Goal: Task Accomplishment & Management: Use online tool/utility

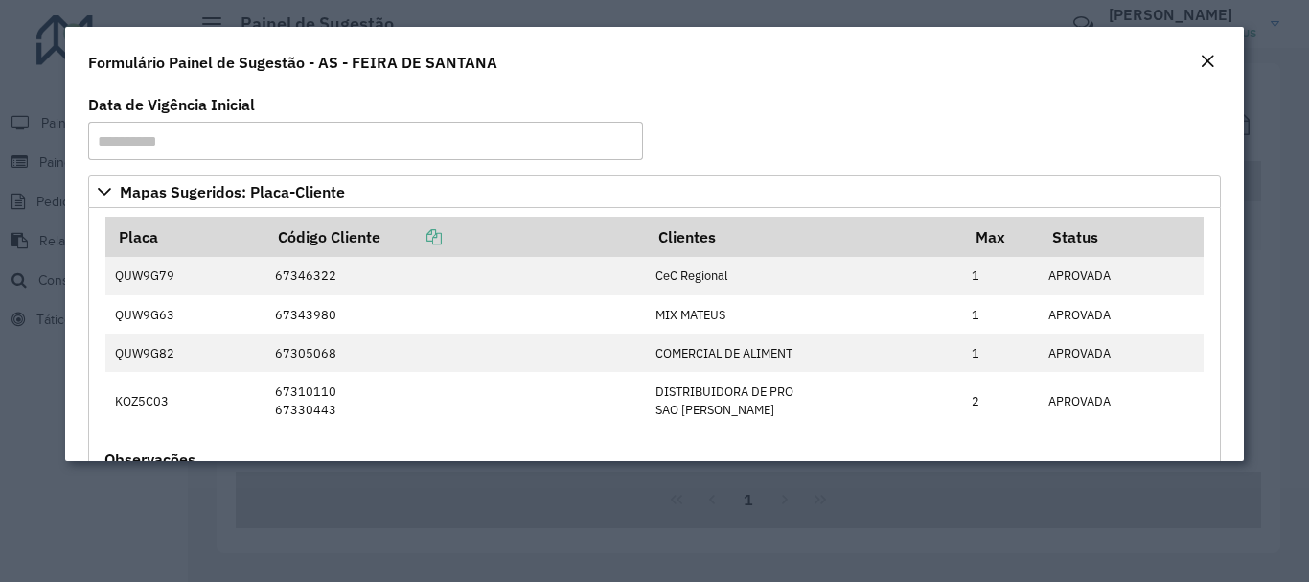
click at [1209, 58] on em "Close" at bounding box center [1207, 61] width 15 height 15
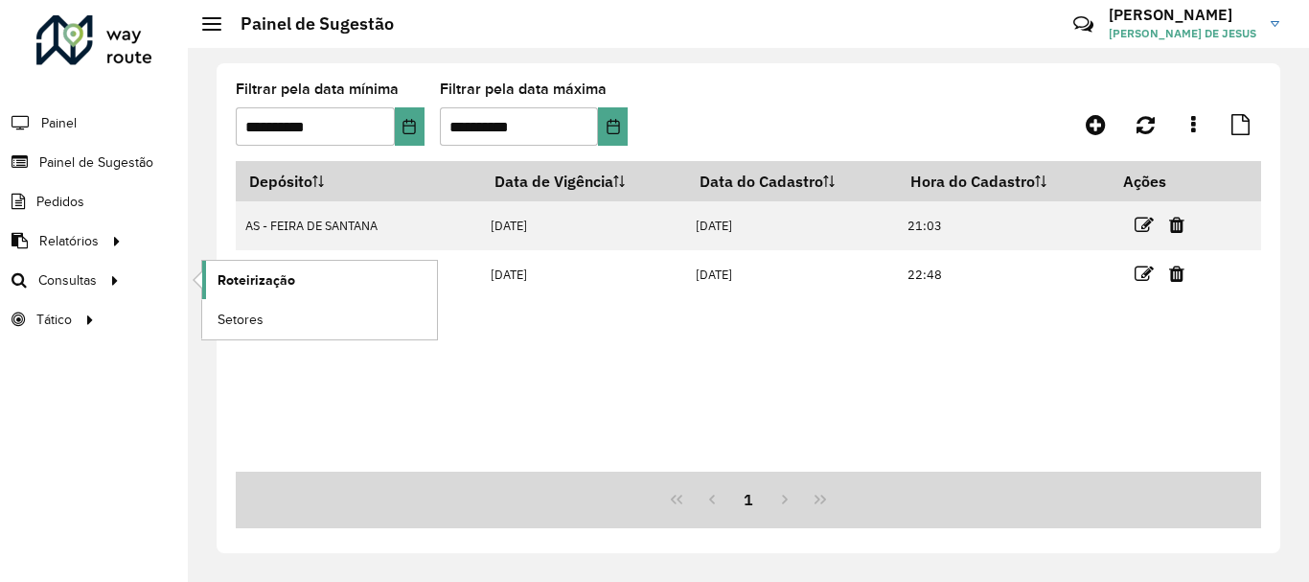
click at [258, 284] on span "Roteirização" at bounding box center [257, 280] width 78 height 20
click at [251, 327] on span "Setores" at bounding box center [241, 320] width 47 height 20
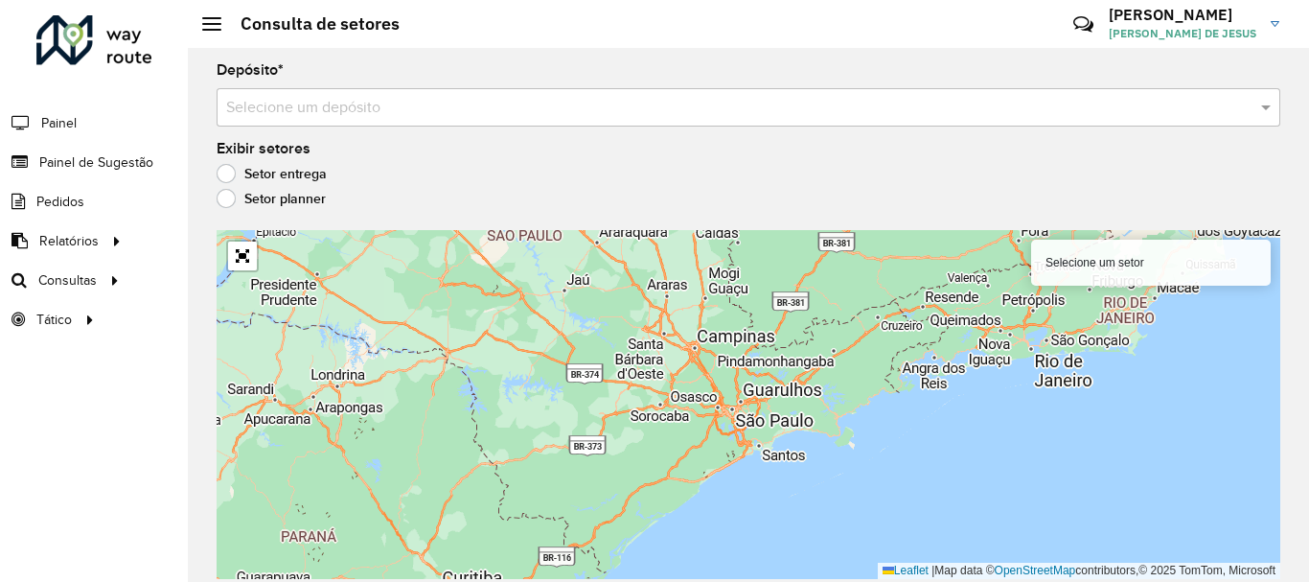
click at [279, 112] on input "text" at bounding box center [729, 108] width 1006 height 23
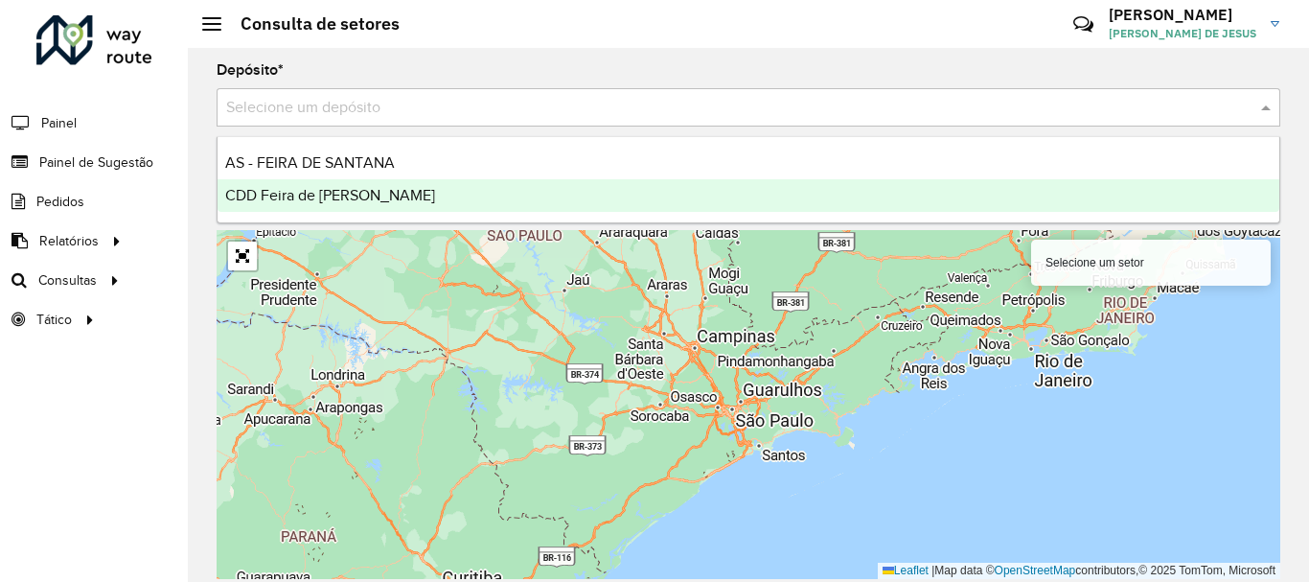
click at [280, 192] on span "CDD Feira de [PERSON_NAME]" at bounding box center [330, 195] width 210 height 16
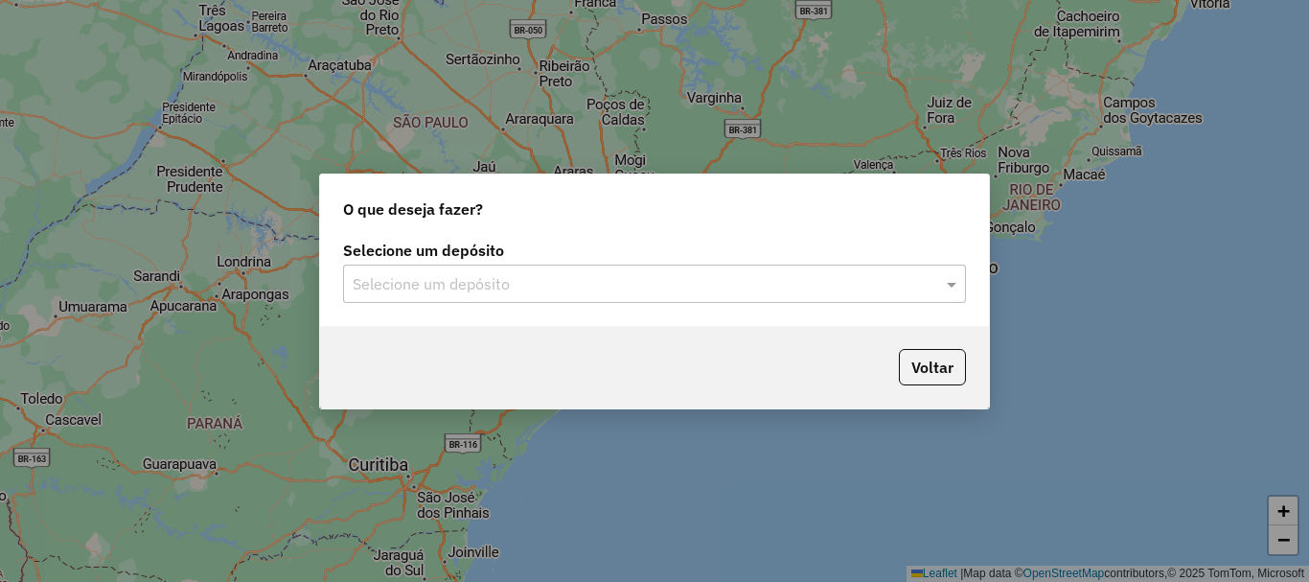
click at [417, 283] on input "text" at bounding box center [635, 284] width 565 height 23
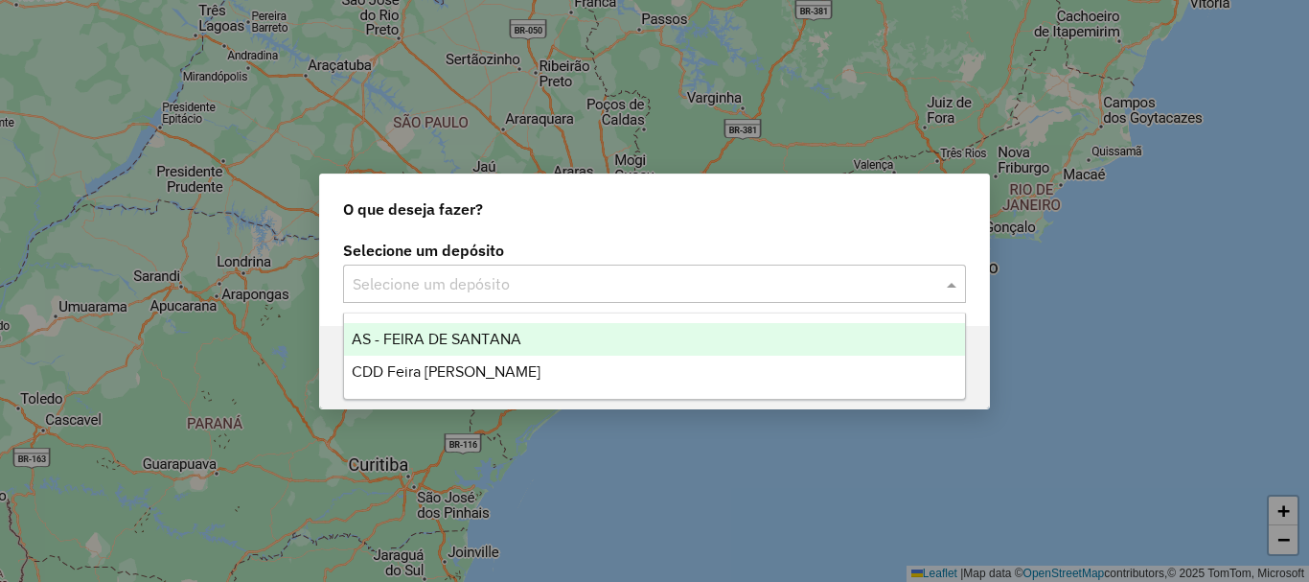
click at [426, 336] on span "AS - FEIRA DE SANTANA" at bounding box center [437, 339] width 170 height 16
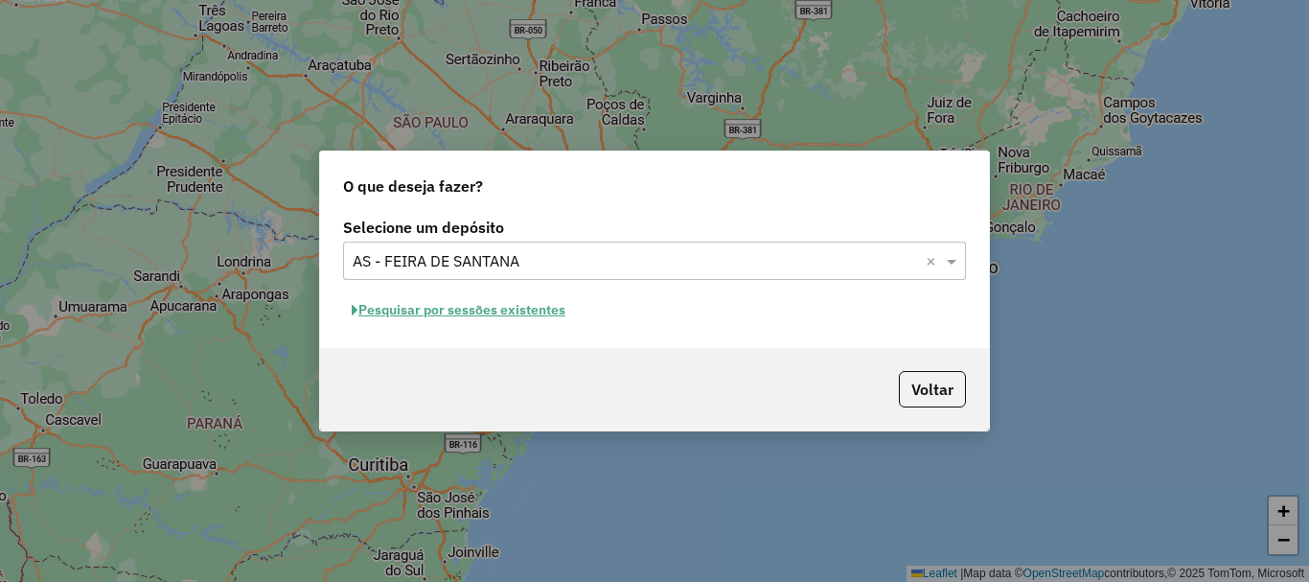
drag, startPoint x: 491, startPoint y: 231, endPoint x: 481, endPoint y: 249, distance: 20.6
click at [492, 233] on label "Selecione um depósito" at bounding box center [654, 227] width 623 height 23
click at [481, 253] on input "text" at bounding box center [635, 261] width 565 height 23
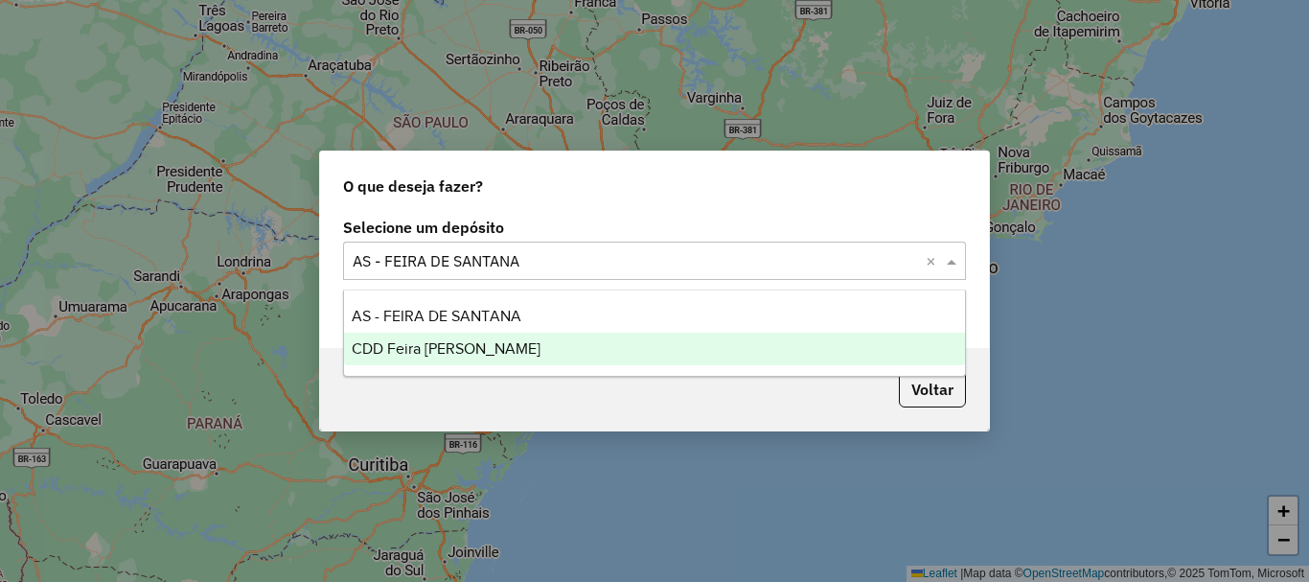
click at [443, 346] on span "CDD Feira de [PERSON_NAME]" at bounding box center [446, 348] width 189 height 16
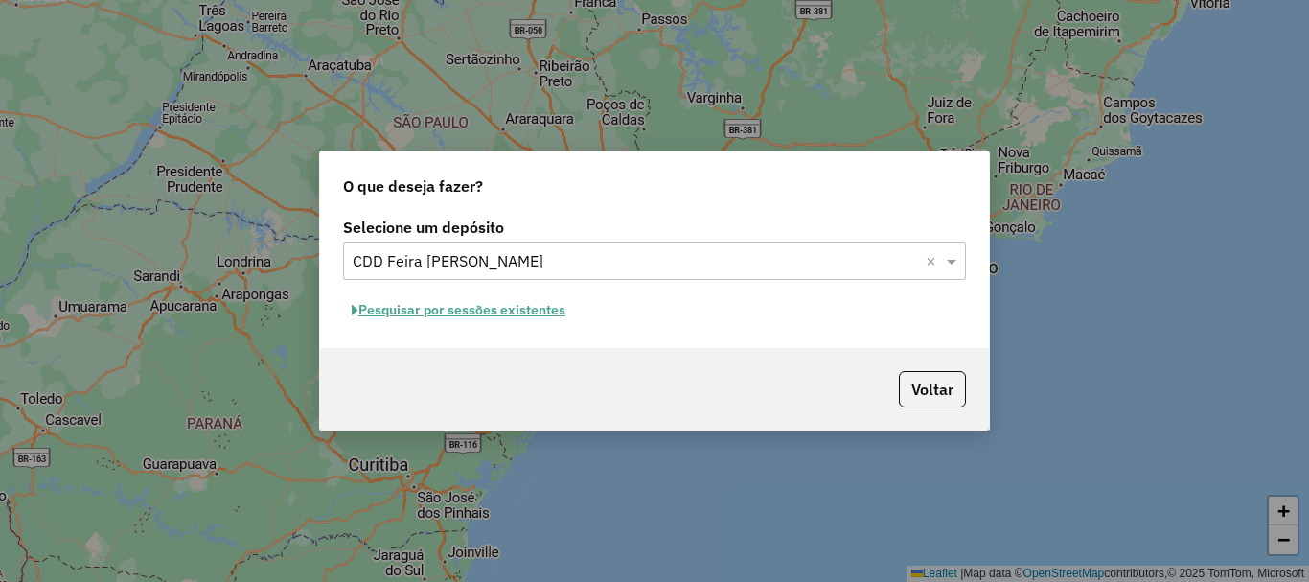
click at [498, 308] on button "Pesquisar por sessões existentes" at bounding box center [458, 310] width 231 height 30
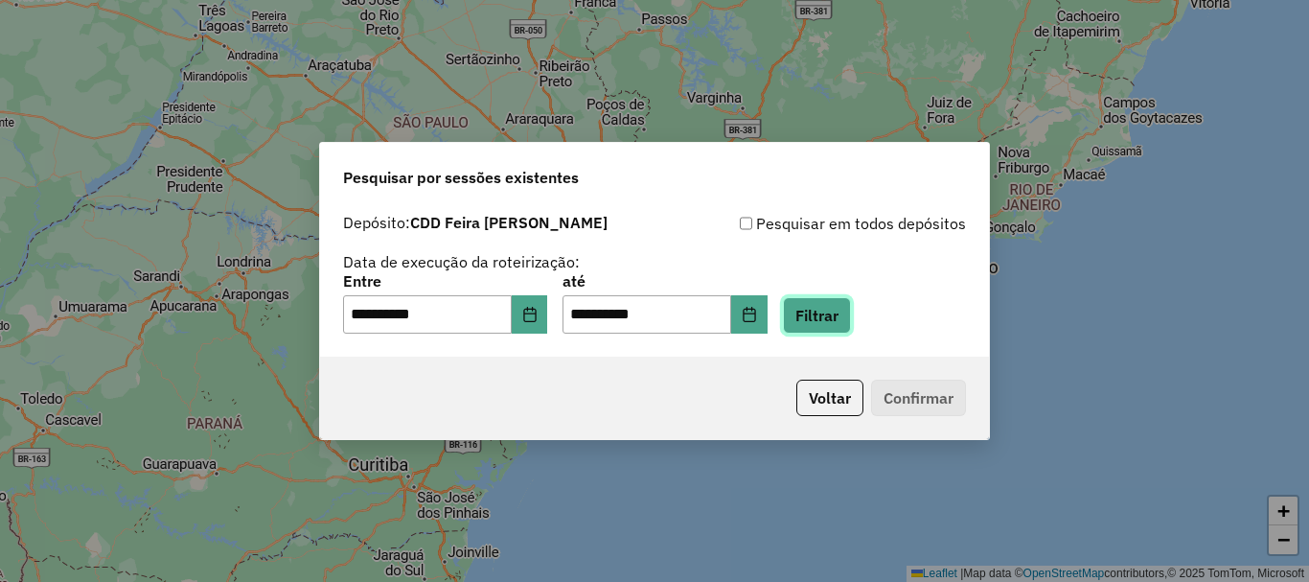
click at [842, 321] on button "Filtrar" at bounding box center [817, 315] width 68 height 36
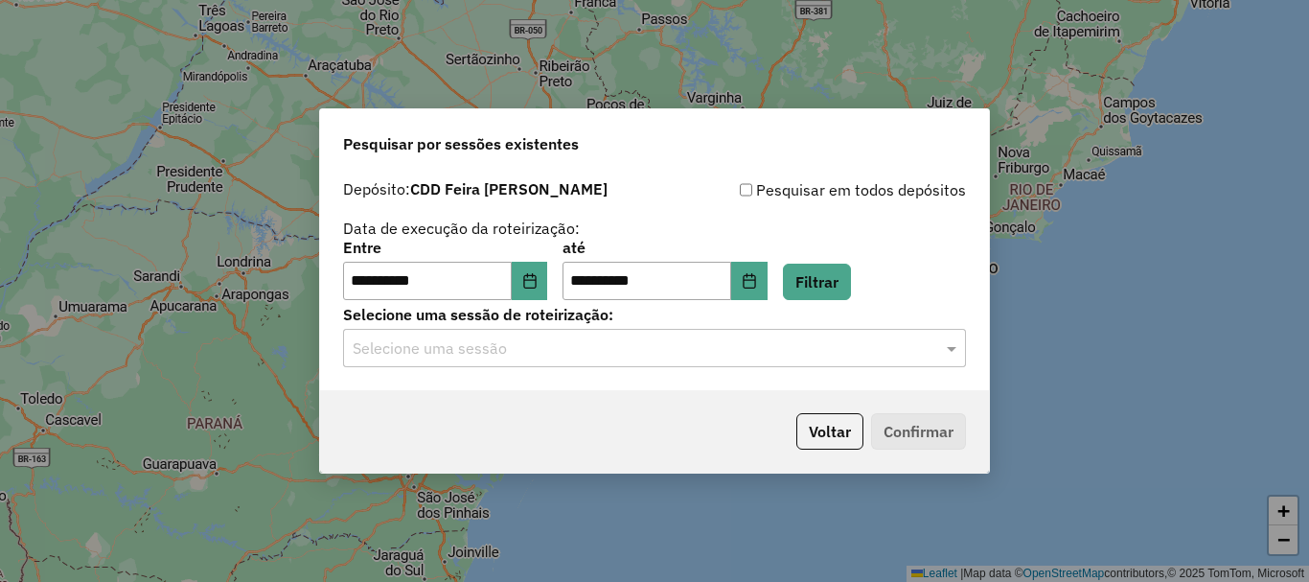
click at [527, 329] on ng-select "Selecione uma sessão" at bounding box center [654, 348] width 623 height 38
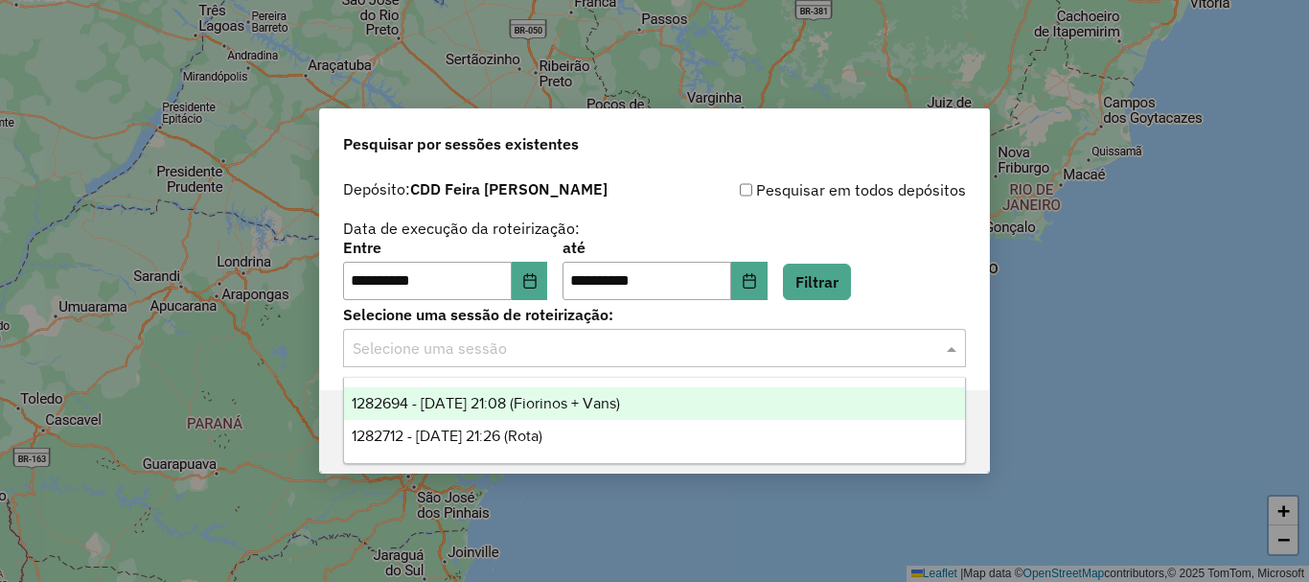
click at [527, 344] on input "text" at bounding box center [635, 348] width 565 height 23
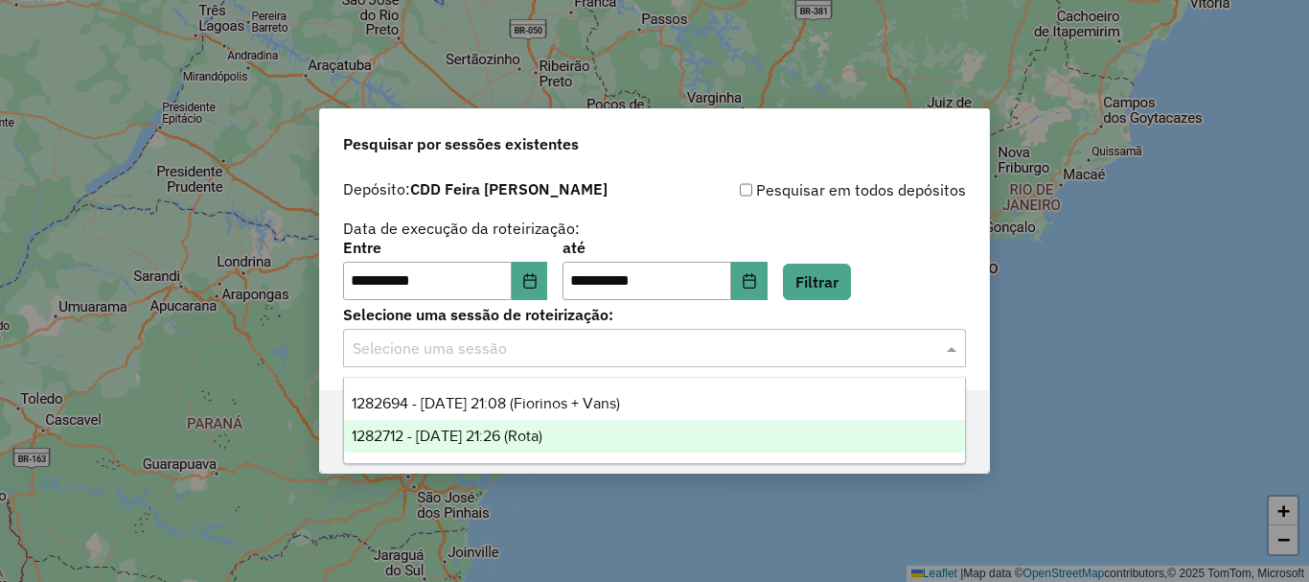
click at [505, 428] on span "1282712 - 25/09/2025 21:26 (Rota)" at bounding box center [447, 435] width 191 height 16
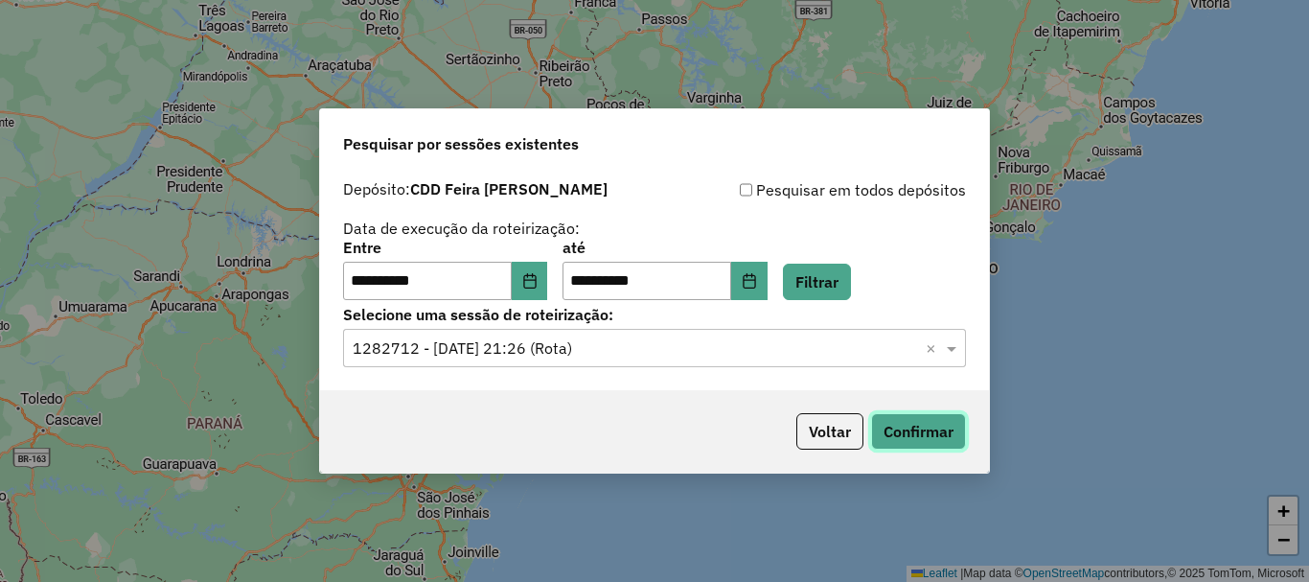
click at [907, 432] on button "Confirmar" at bounding box center [918, 431] width 95 height 36
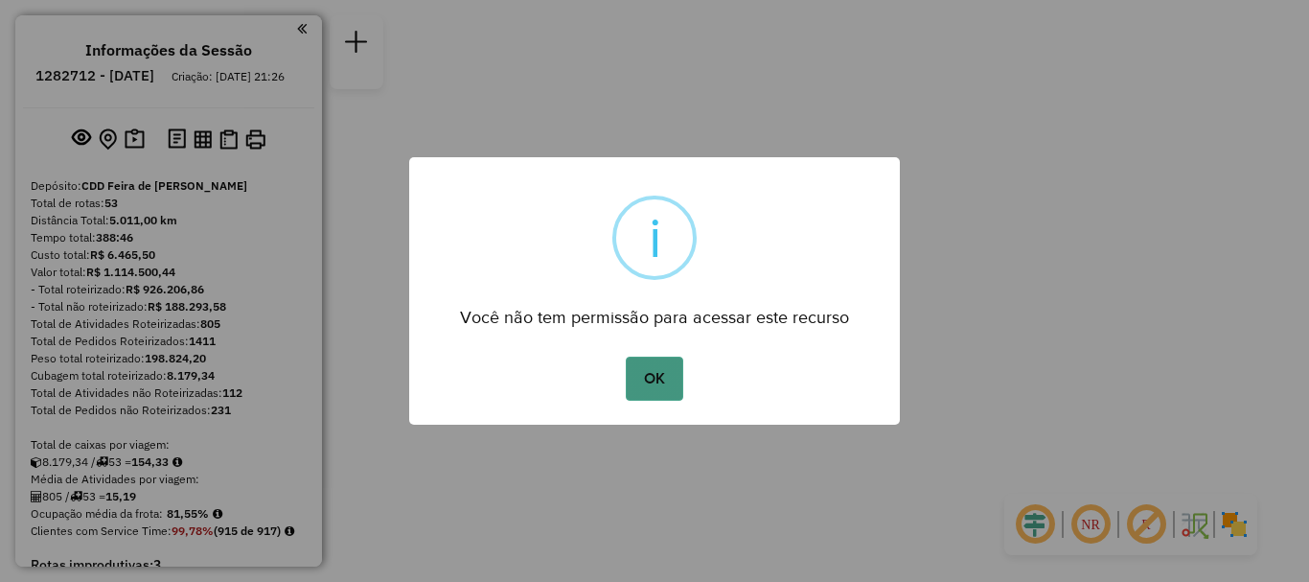
click at [669, 383] on button "OK" at bounding box center [654, 379] width 57 height 44
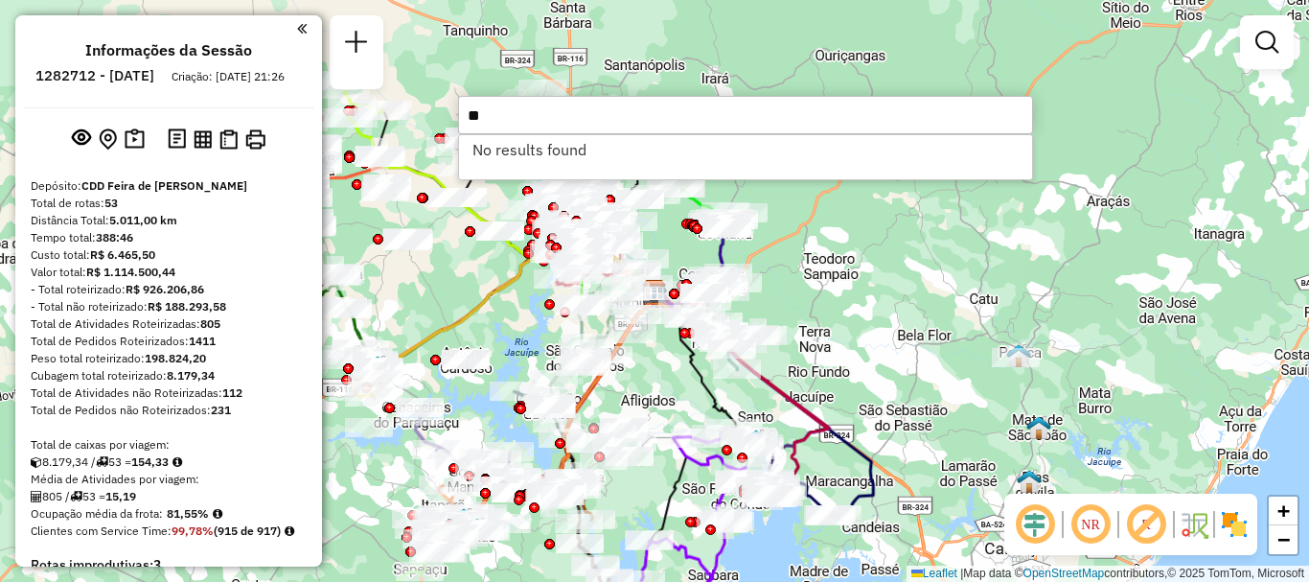
type input "*"
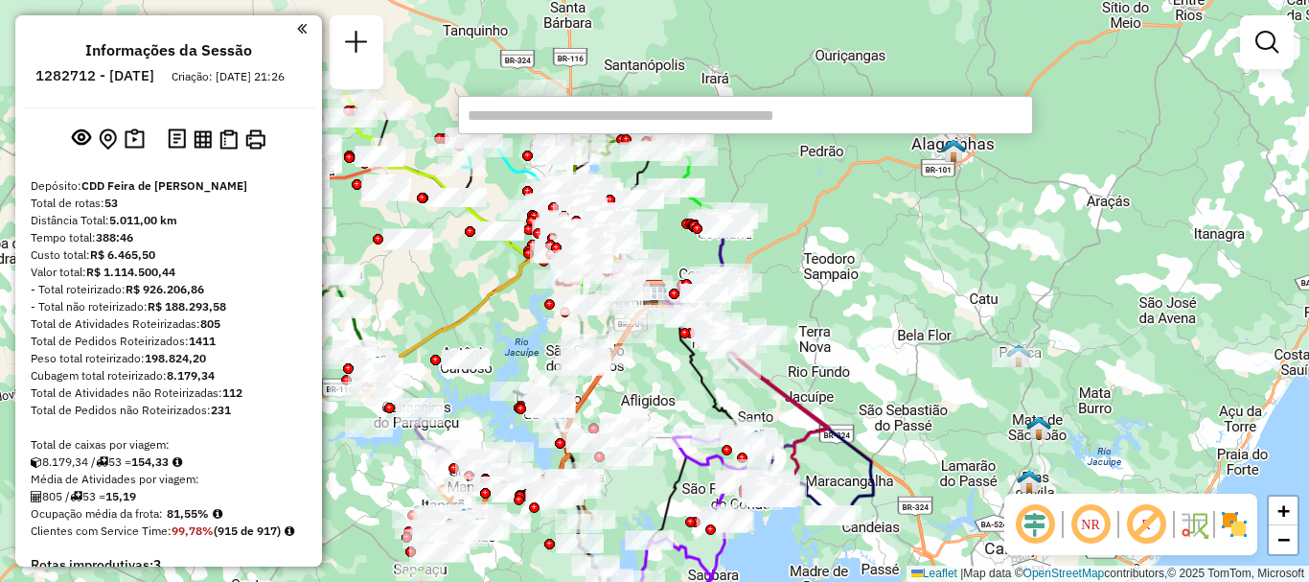
paste input "**********"
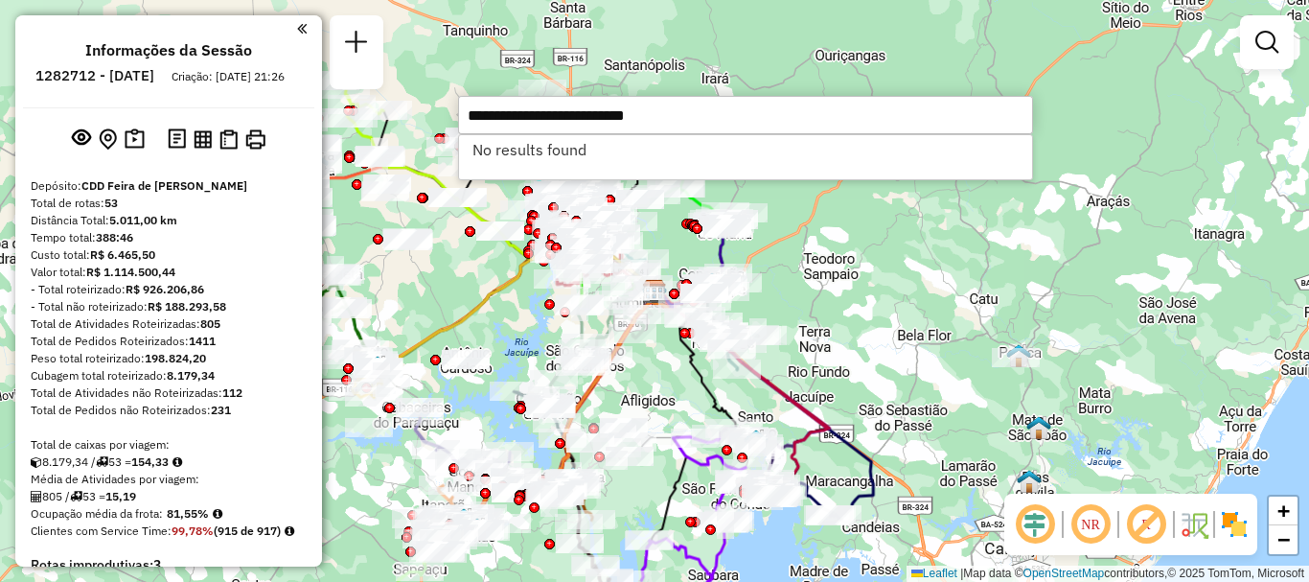
click at [737, 115] on input "**********" at bounding box center [745, 115] width 575 height 38
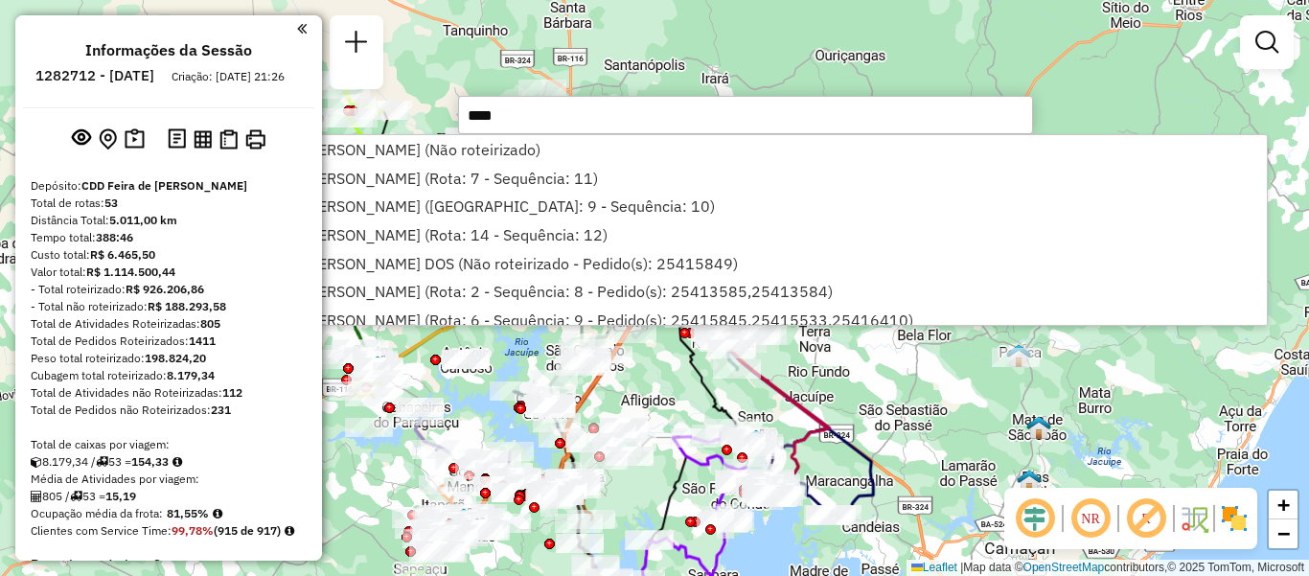
type input "*****"
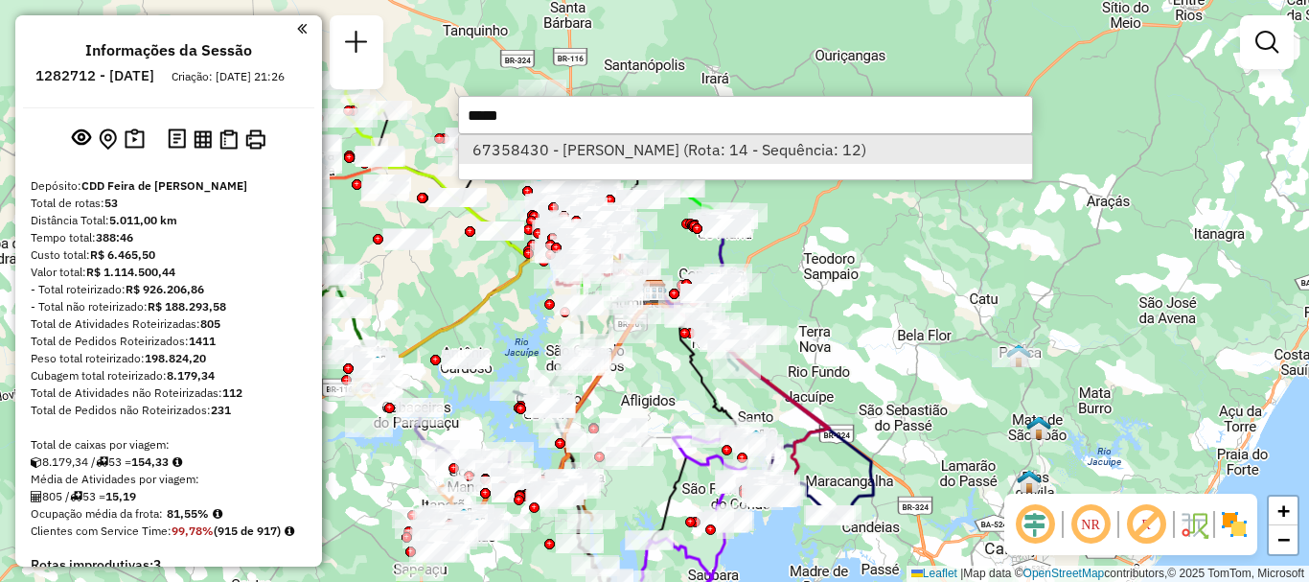
click at [687, 142] on li "67358430 - [PERSON_NAME] (Rota: 14 - Sequência: 12)" at bounding box center [745, 149] width 573 height 29
select select "**********"
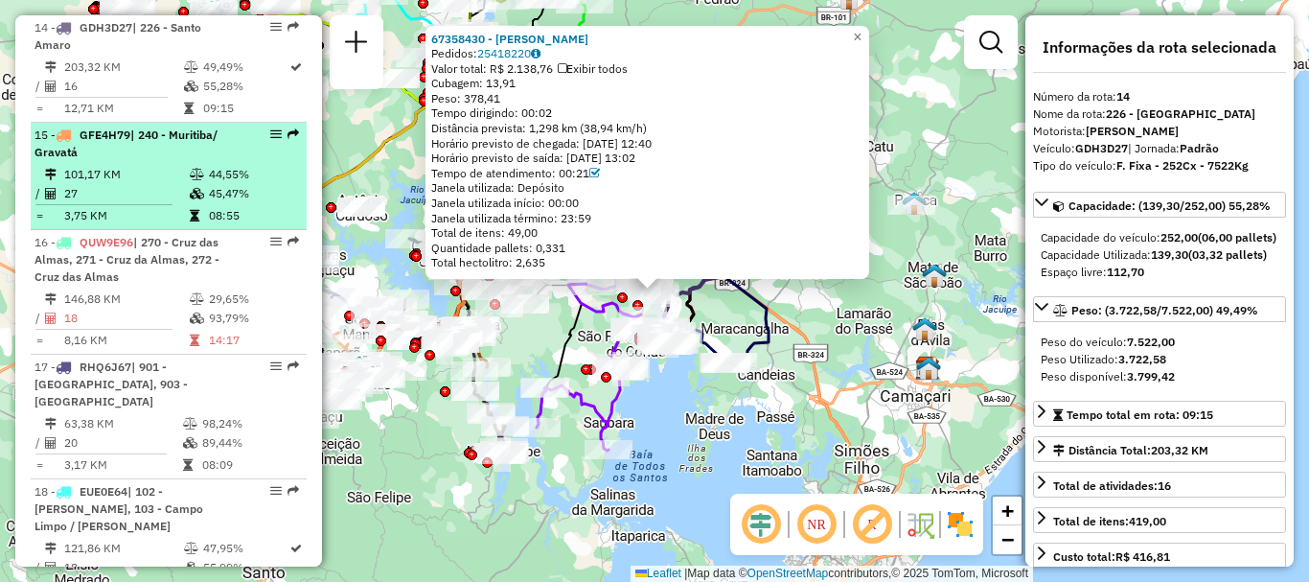
scroll to position [2024, 0]
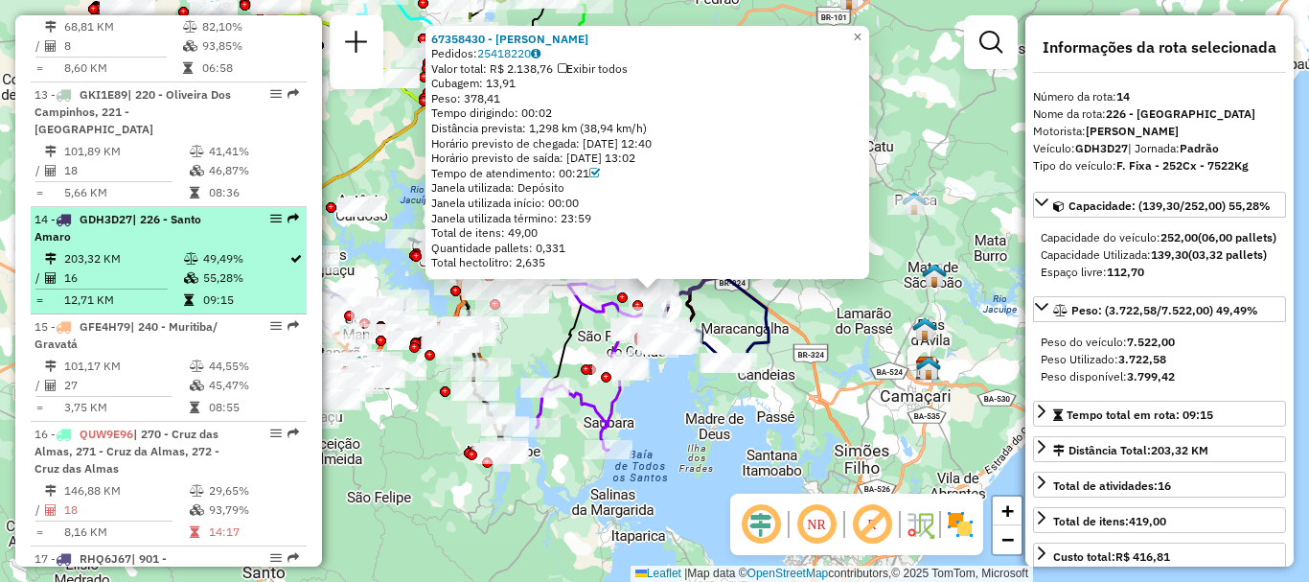
click at [182, 236] on div "14 - GDH3D27 | 226 - [GEOGRAPHIC_DATA]" at bounding box center [136, 228] width 203 height 35
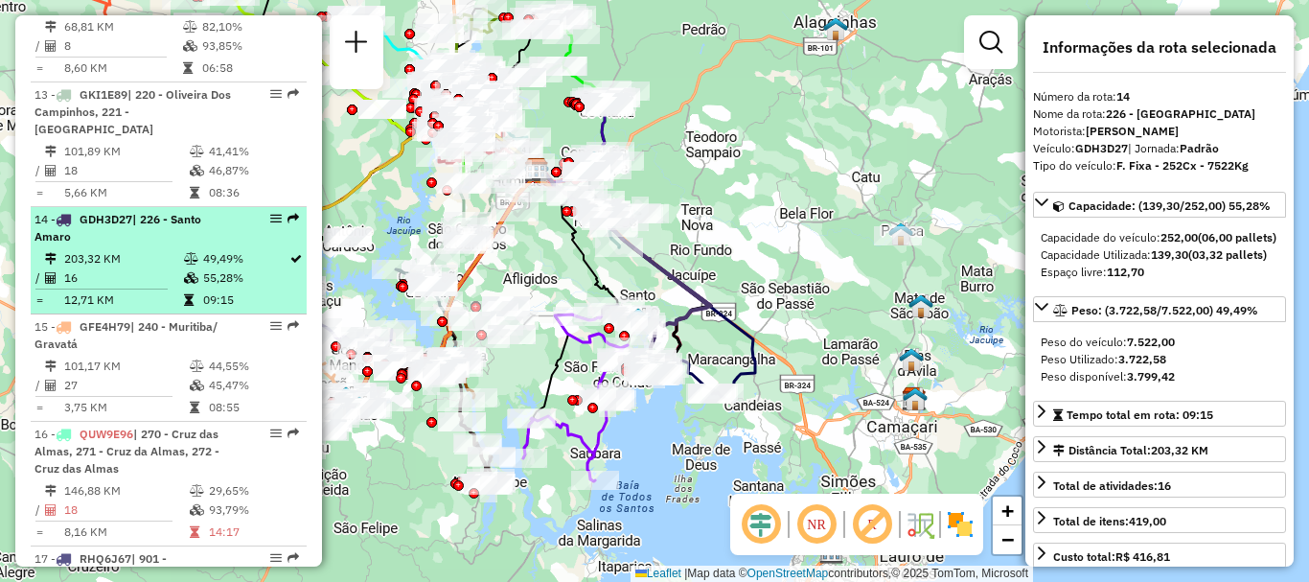
click at [158, 257] on td "203,32 KM" at bounding box center [123, 258] width 120 height 19
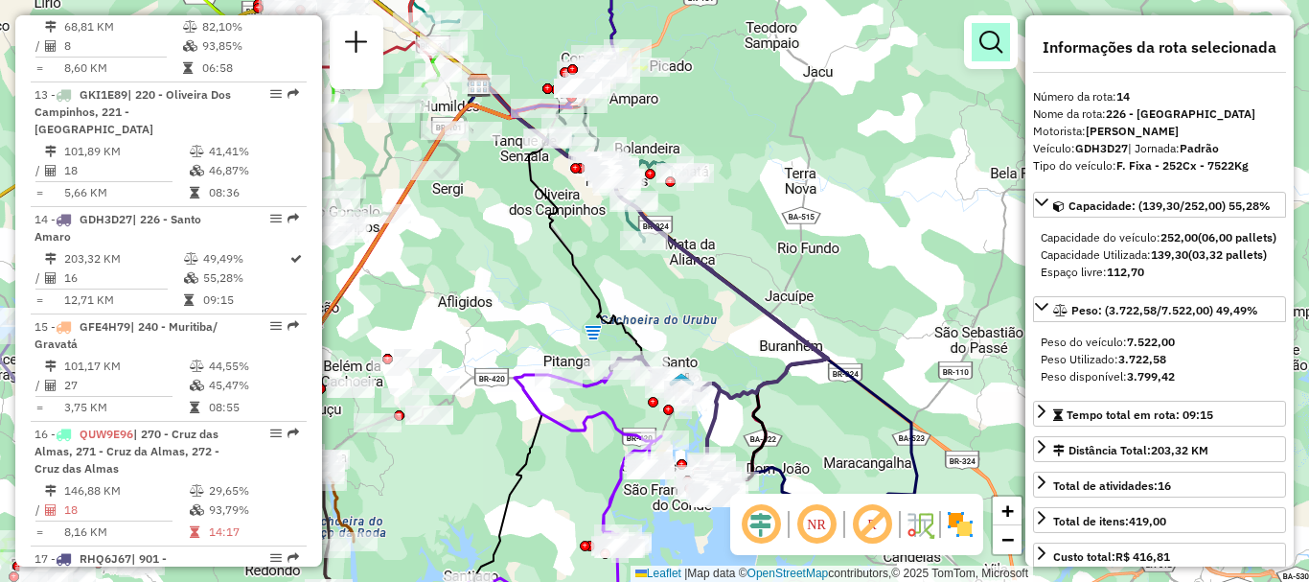
click at [1001, 47] on em at bounding box center [990, 42] width 23 height 23
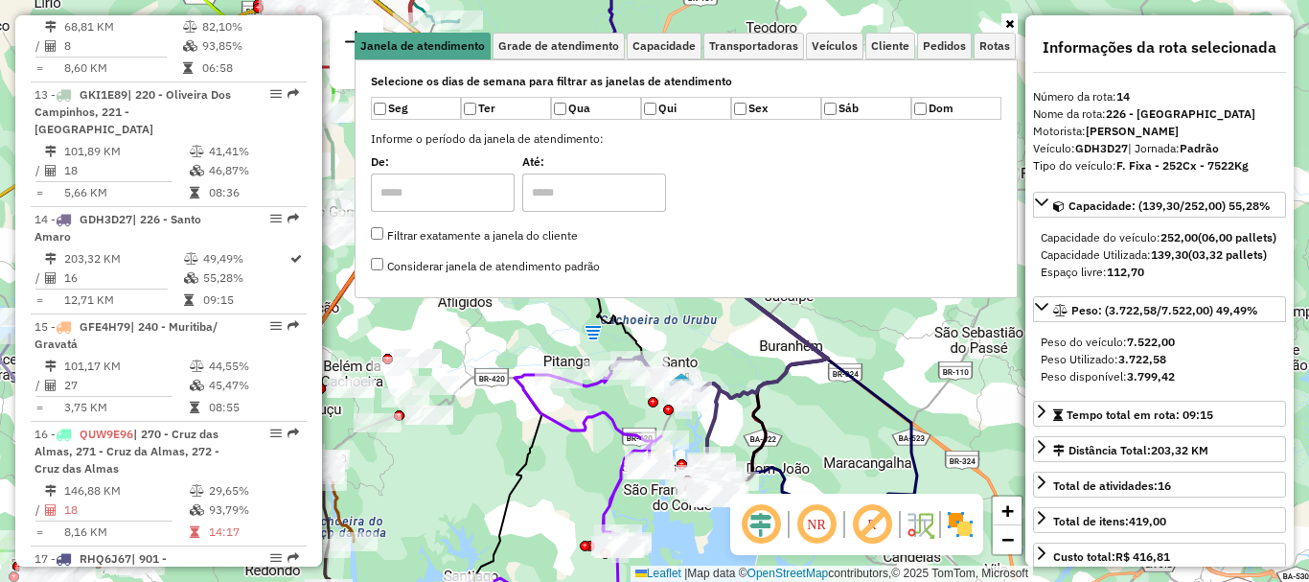
click at [1008, 25] on icon at bounding box center [1009, 24] width 9 height 12
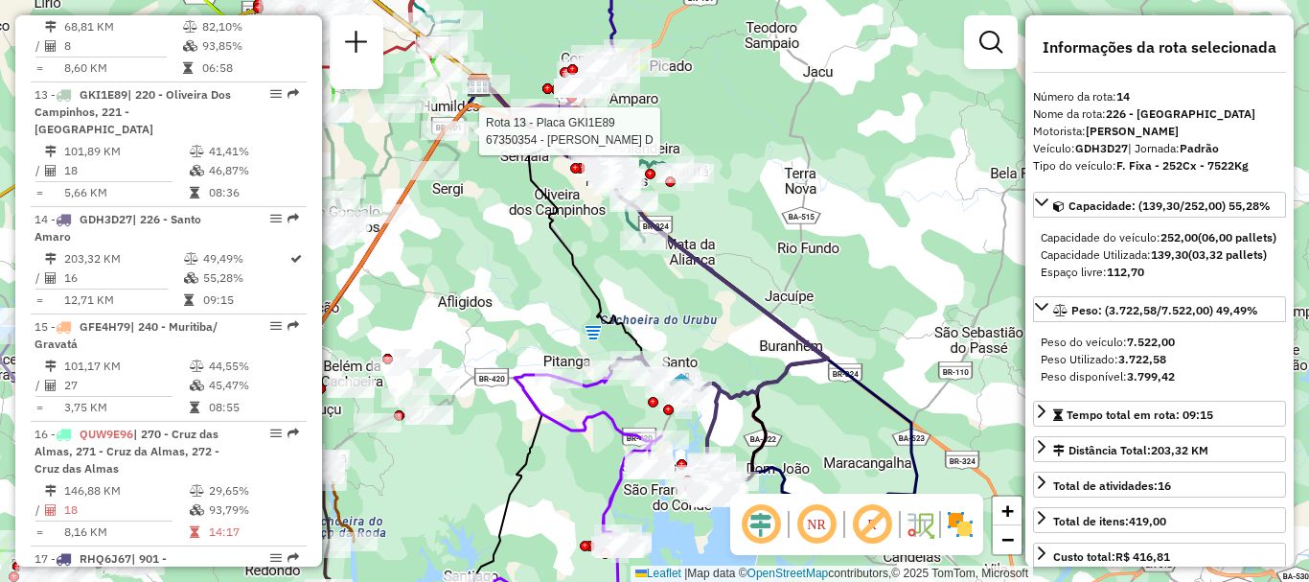
click at [475, 118] on icon at bounding box center [281, 305] width 471 height 444
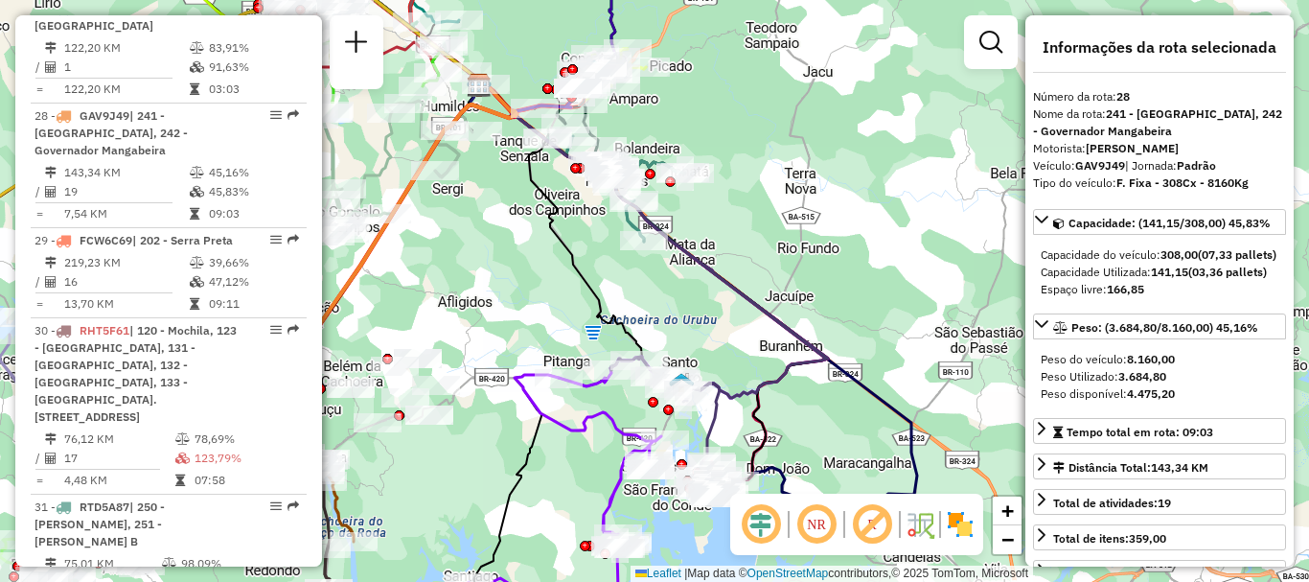
scroll to position [3788, 0]
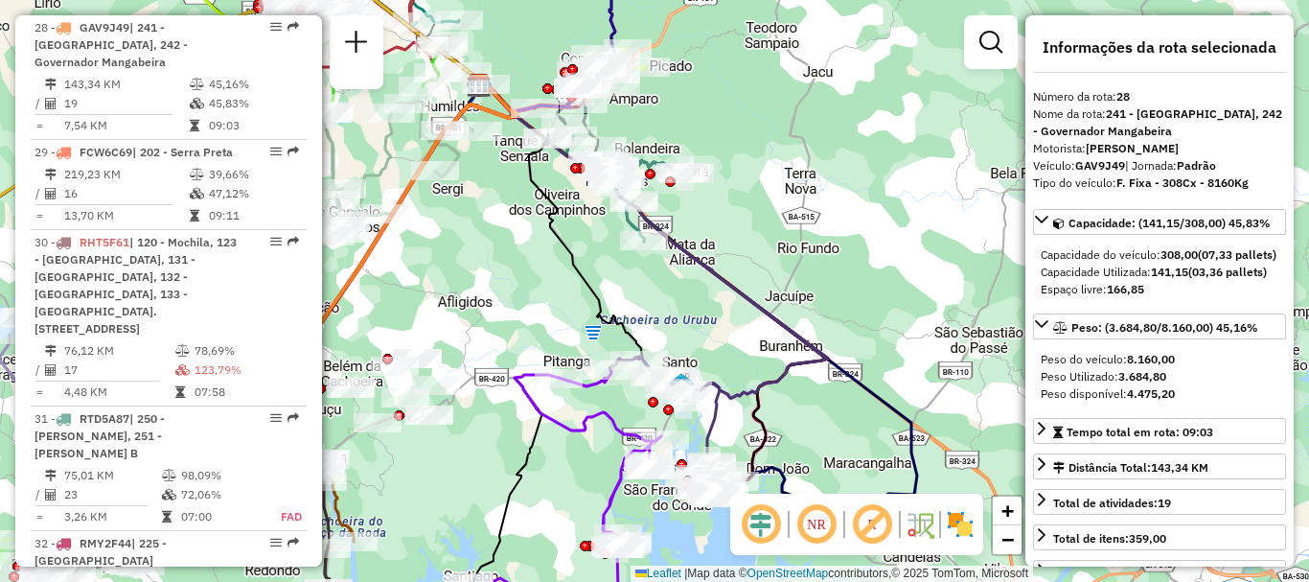
click at [418, 325] on div "Janela de atendimento Grade de atendimento Capacidade Transportadoras Veículos …" at bounding box center [654, 291] width 1309 height 582
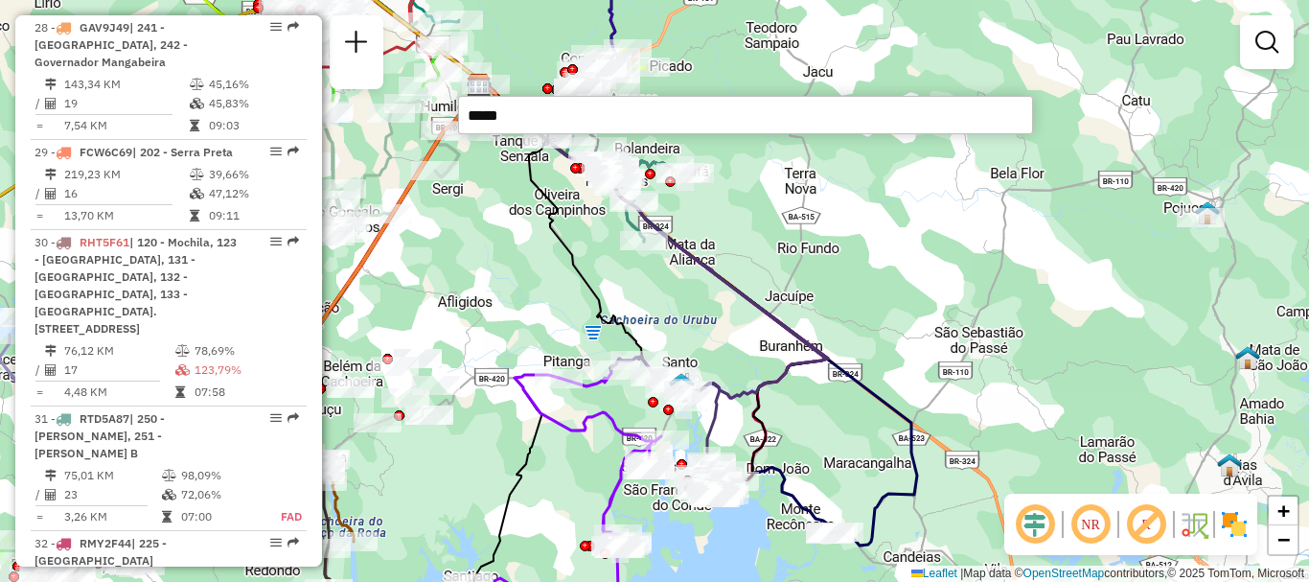
click at [535, 117] on input "*****" at bounding box center [745, 115] width 575 height 38
click at [535, 112] on input "*****" at bounding box center [745, 115] width 575 height 38
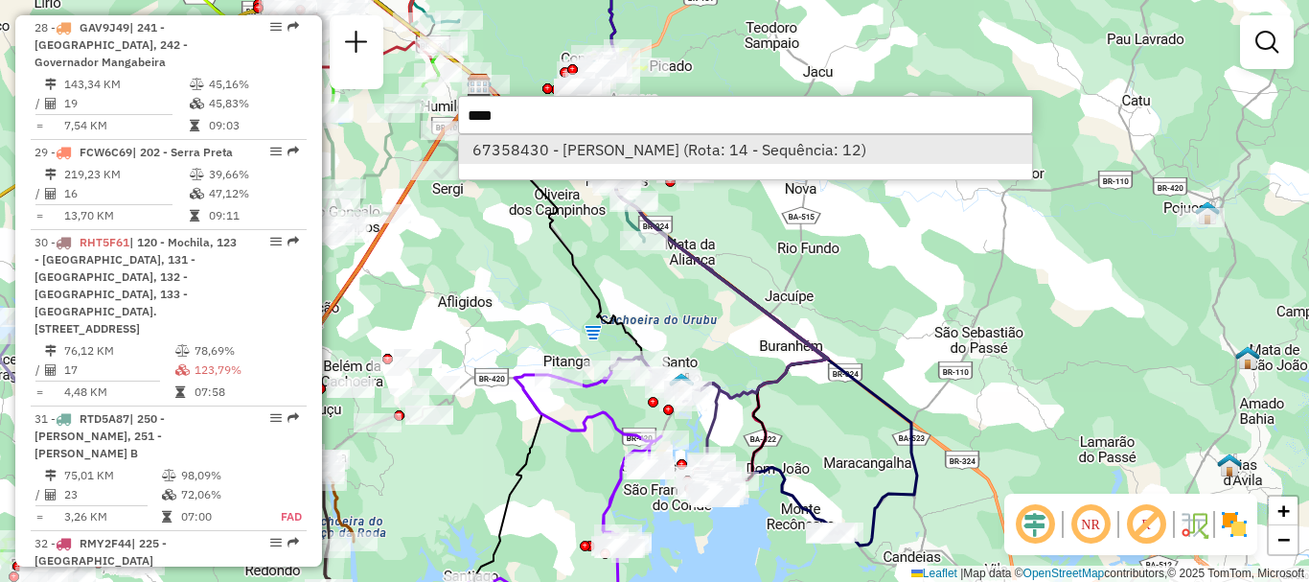
type input "****"
click at [575, 143] on li "67358430 - [PERSON_NAME] (Rota: 14 - Sequência: 12)" at bounding box center [745, 149] width 573 height 29
select select "**********"
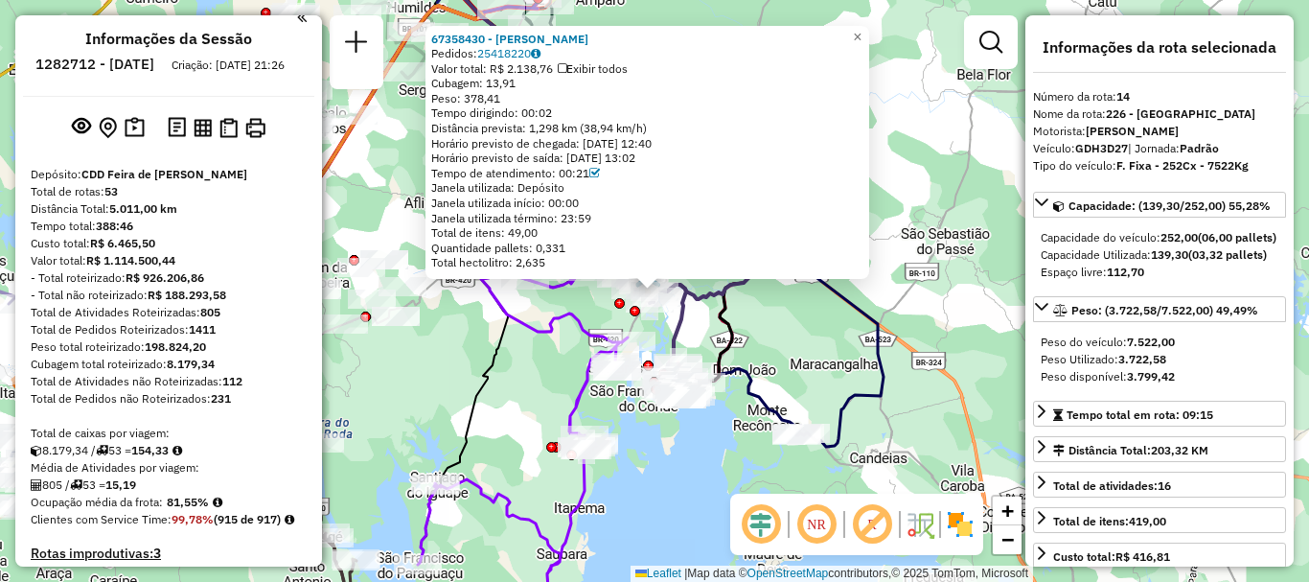
scroll to position [0, 0]
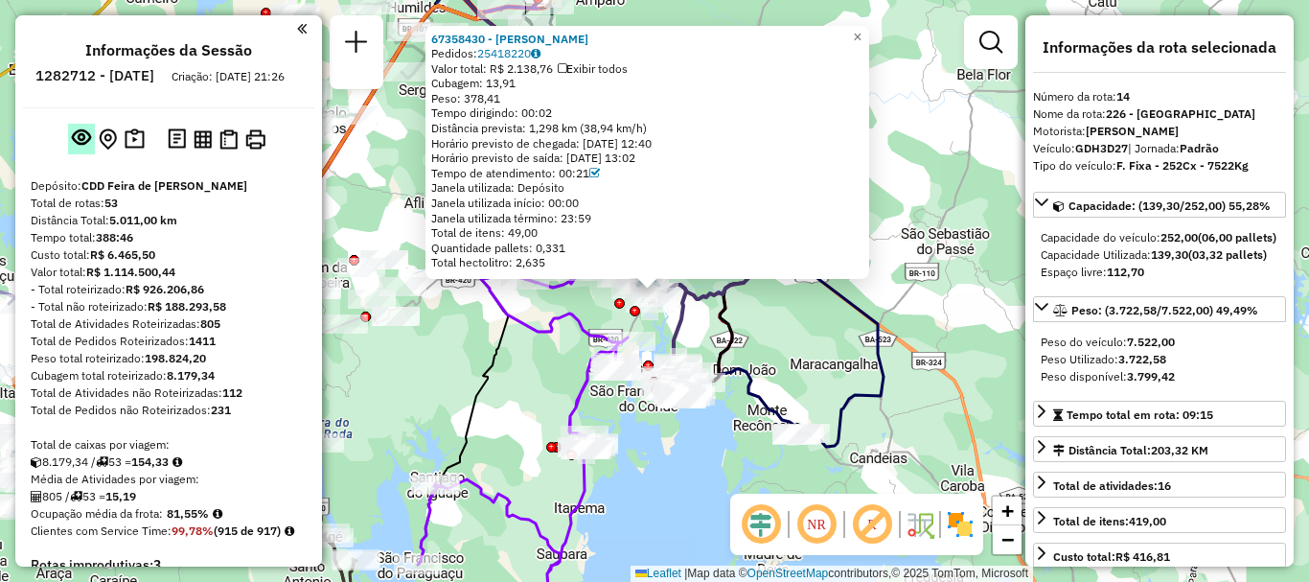
click at [83, 147] on em at bounding box center [81, 136] width 19 height 19
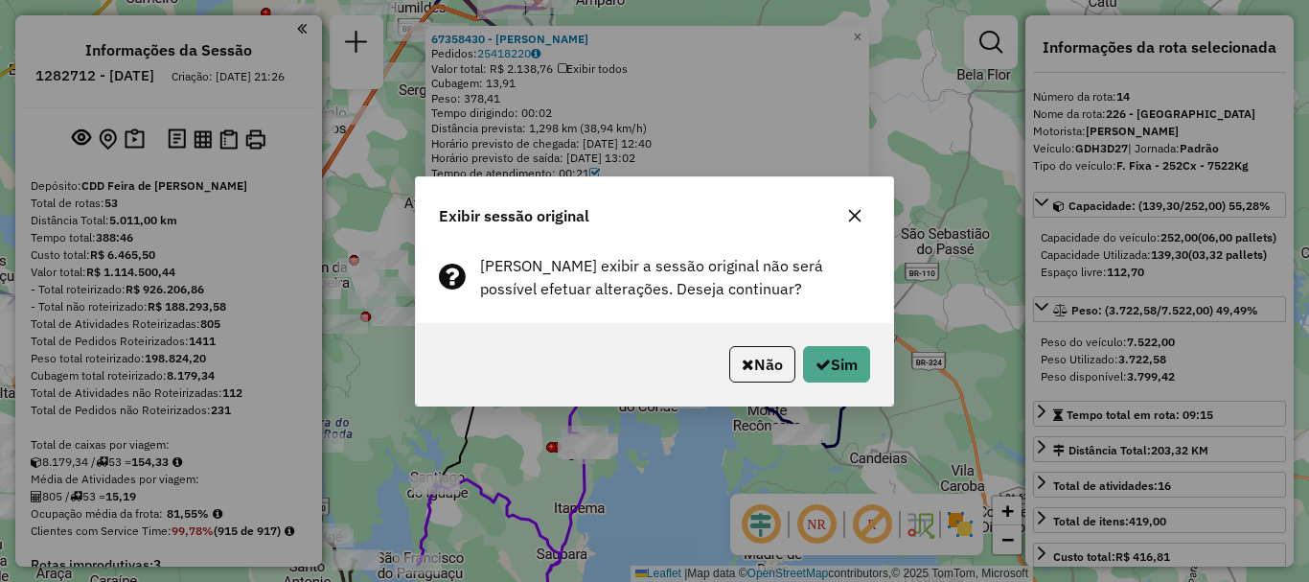
click at [855, 215] on icon "button" at bounding box center [855, 215] width 12 height 12
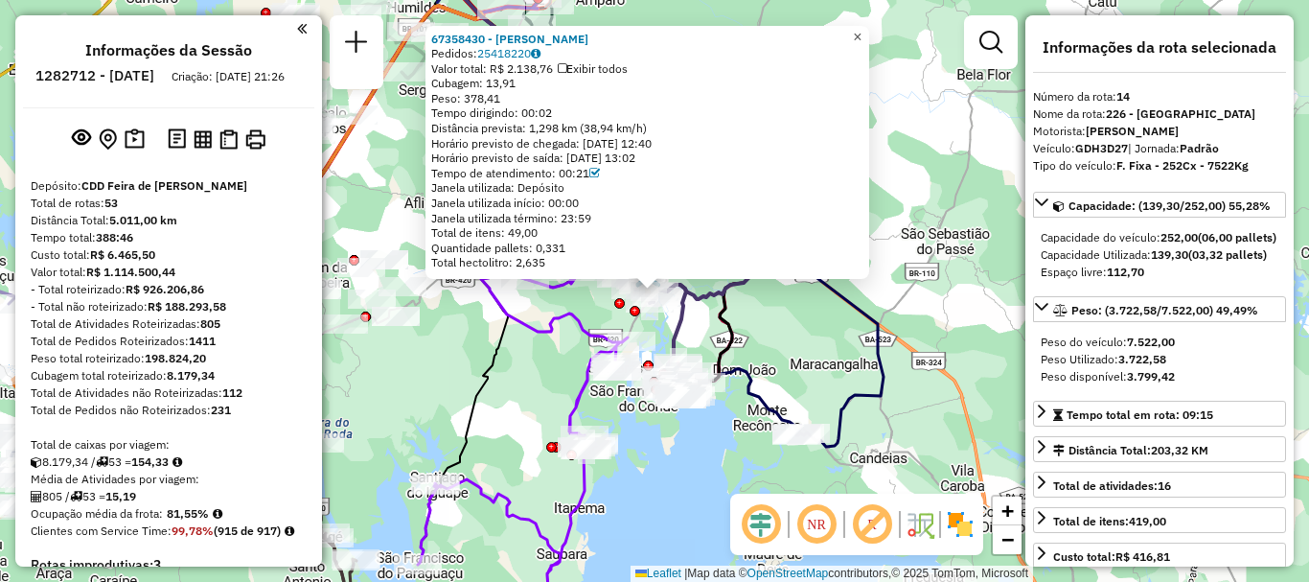
click at [862, 29] on span "×" at bounding box center [857, 37] width 9 height 16
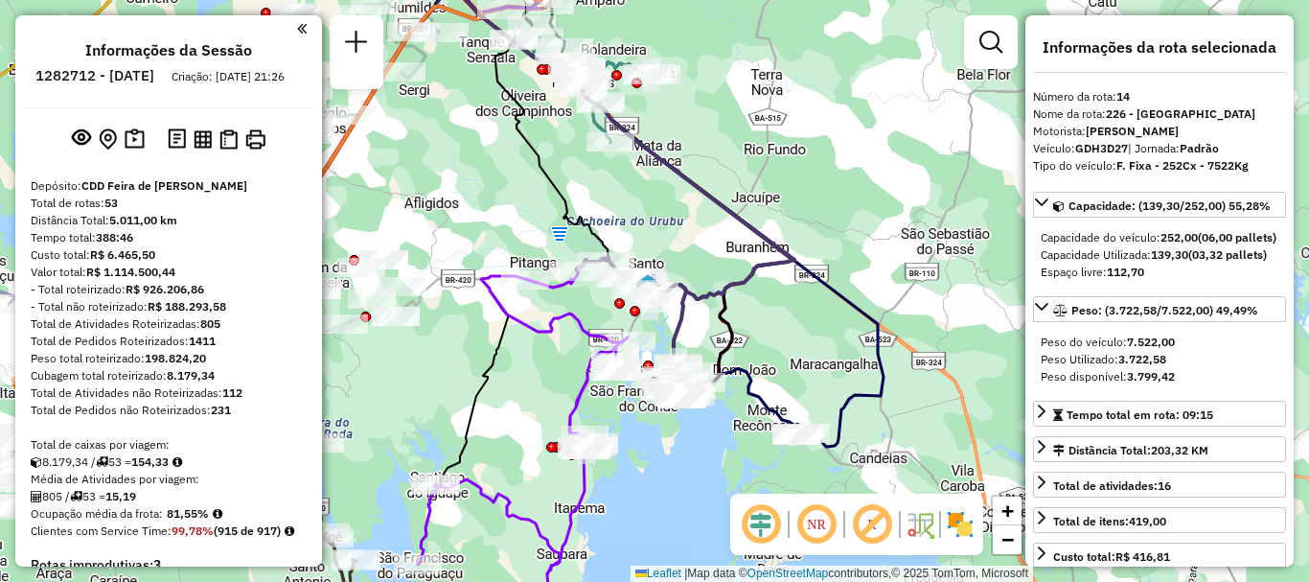
click at [734, 218] on icon at bounding box center [621, 142] width 347 height 314
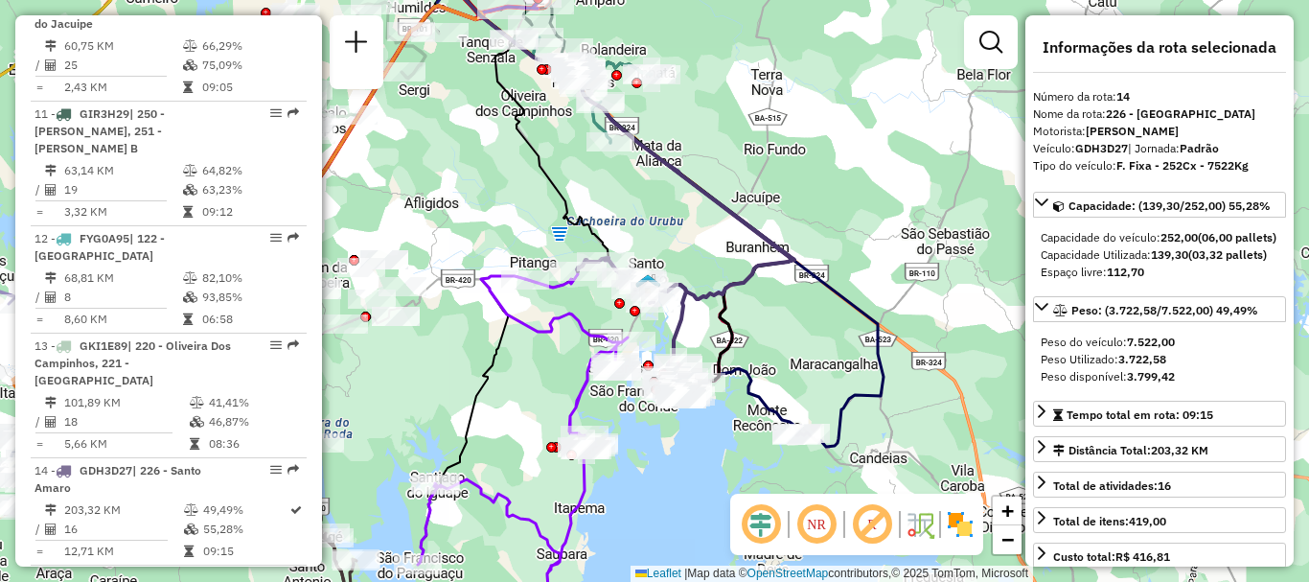
scroll to position [2216, 0]
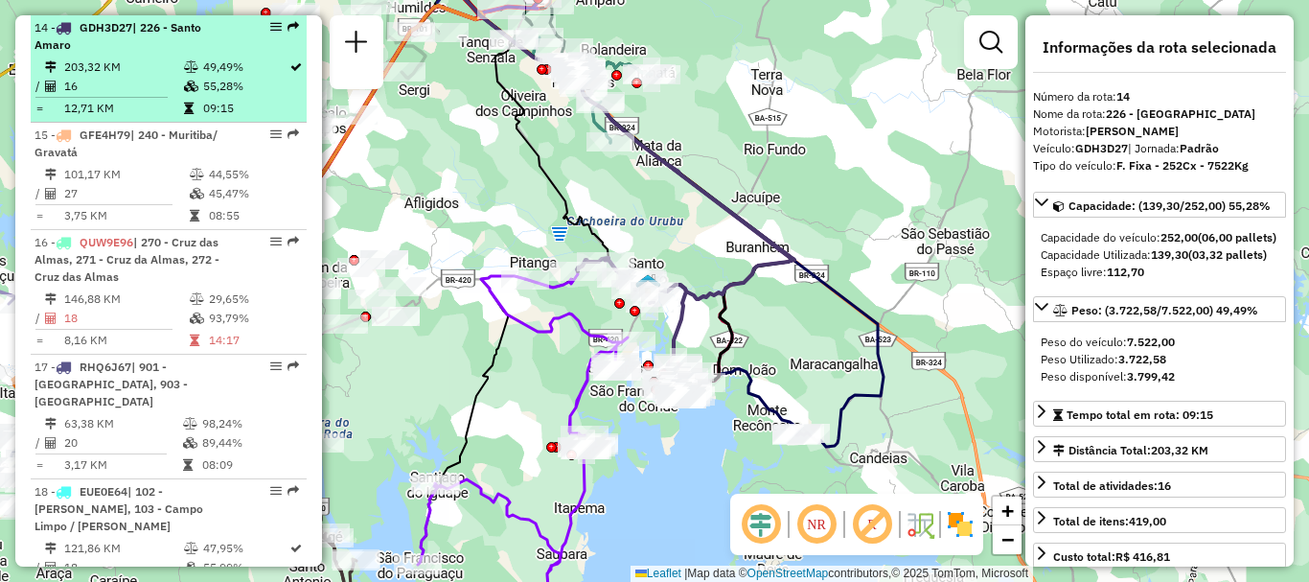
click at [126, 50] on div "14 - GDH3D27 | 226 - [GEOGRAPHIC_DATA]" at bounding box center [136, 36] width 203 height 35
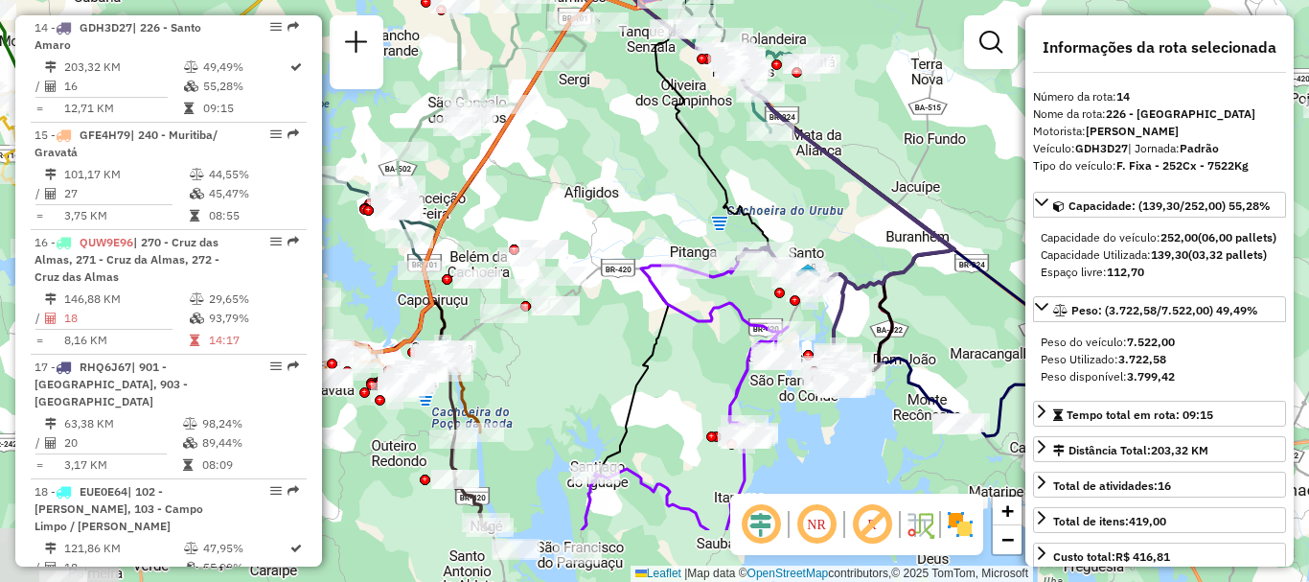
drag, startPoint x: 764, startPoint y: 393, endPoint x: 891, endPoint y: 283, distance: 168.5
click at [891, 283] on icon at bounding box center [781, 131] width 347 height 314
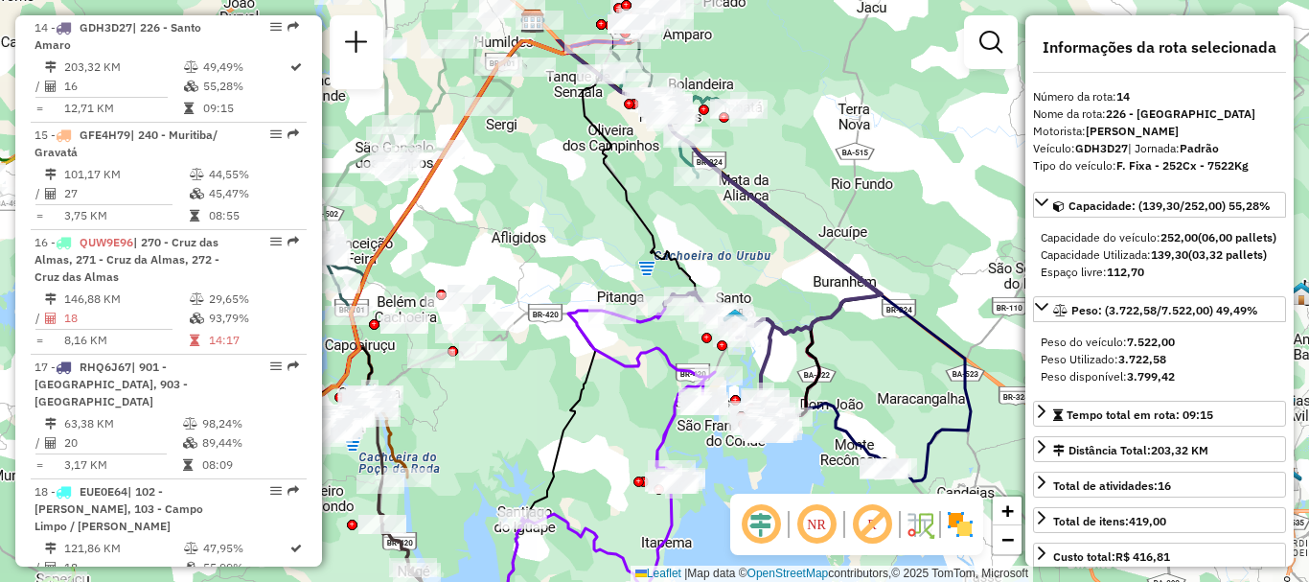
drag, startPoint x: 794, startPoint y: 249, endPoint x: 837, endPoint y: 289, distance: 59.0
click at [868, 335] on div "Janela de atendimento Grade de atendimento Capacidade Transportadoras Veículos …" at bounding box center [654, 291] width 1309 height 582
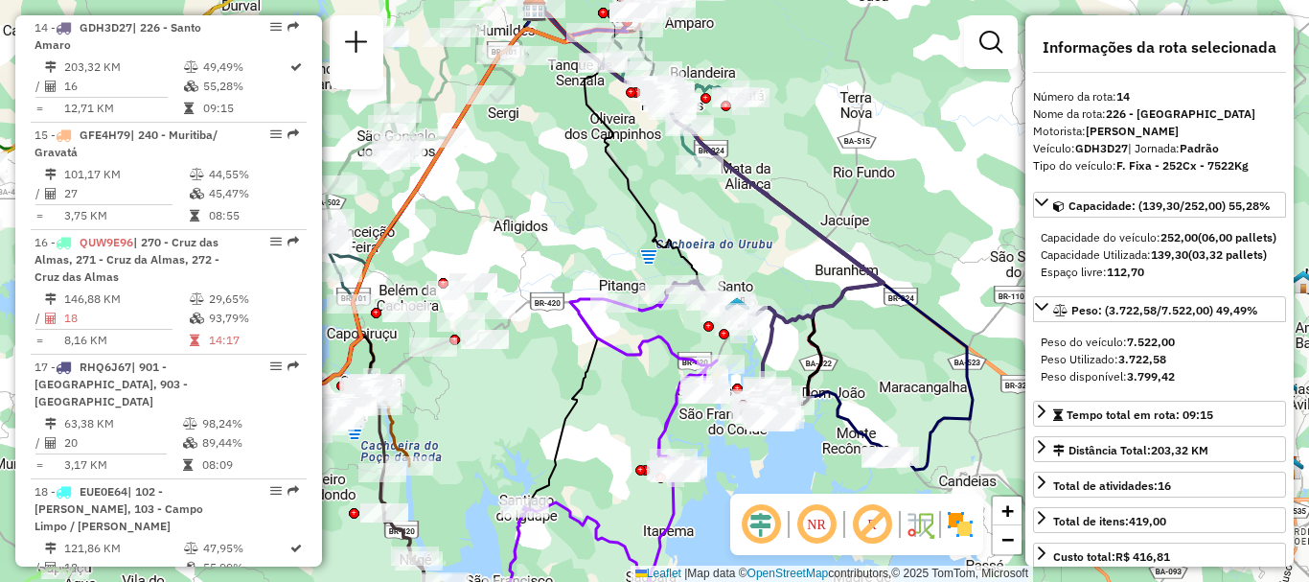
click at [794, 213] on icon at bounding box center [710, 165] width 347 height 314
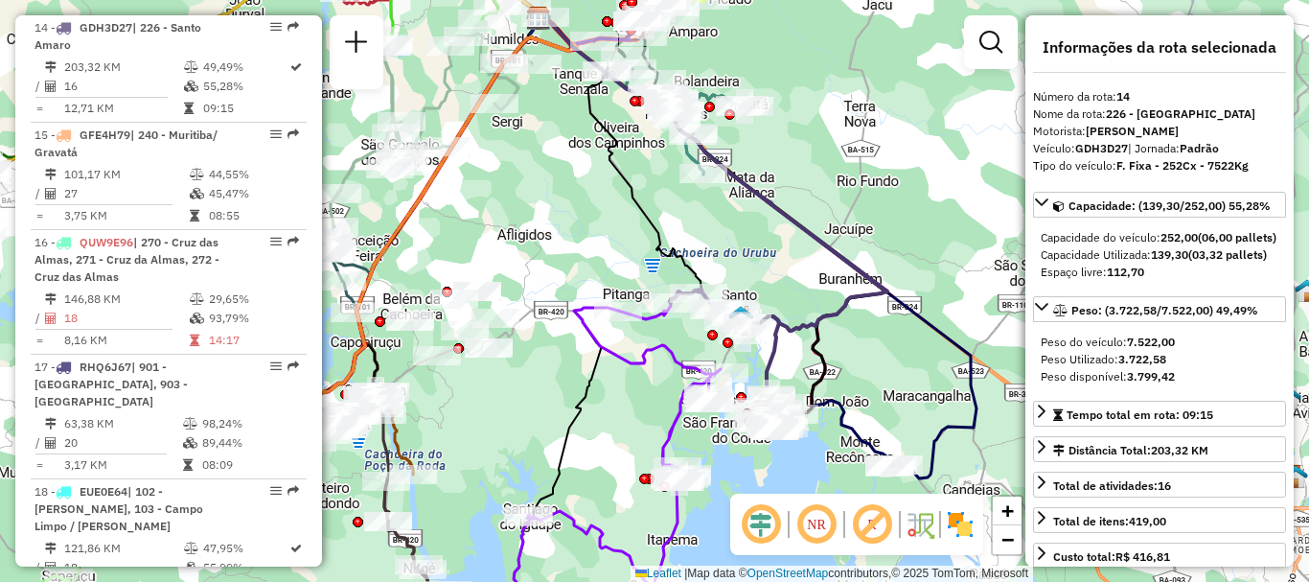
click at [926, 526] on img at bounding box center [920, 524] width 31 height 31
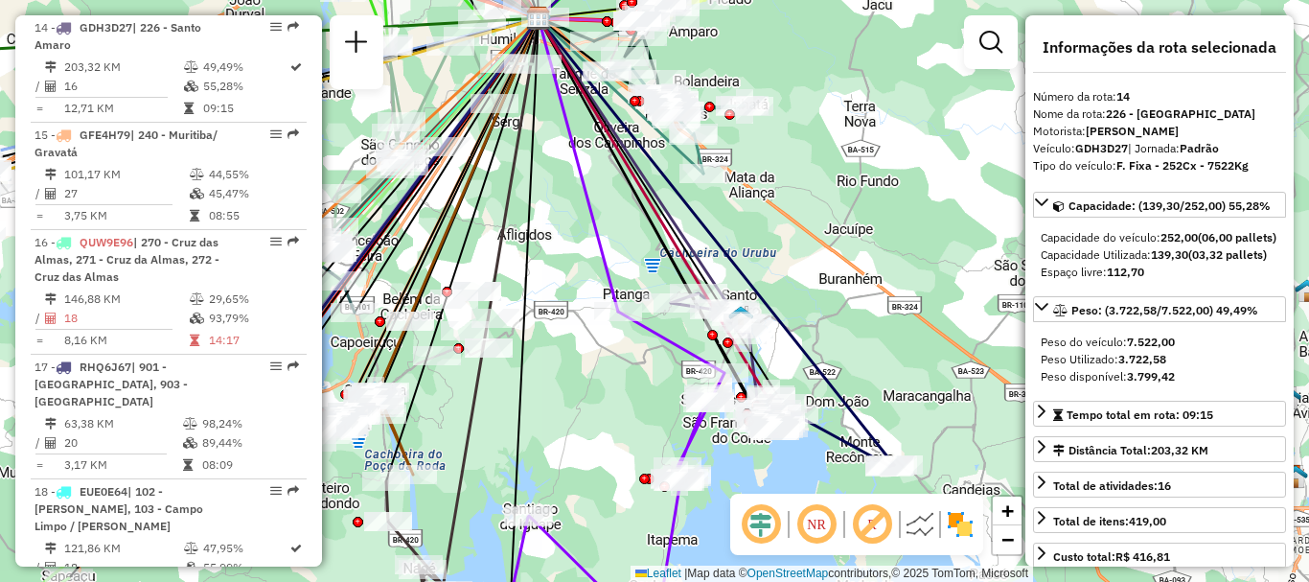
click at [917, 513] on img at bounding box center [920, 524] width 31 height 31
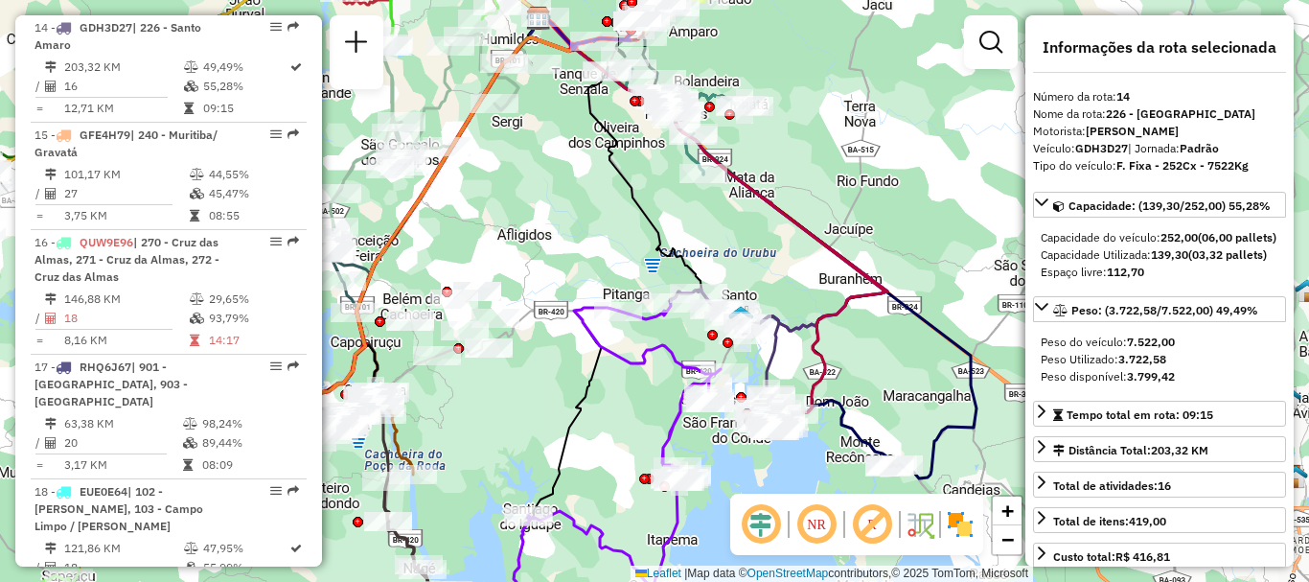
click at [870, 516] on em at bounding box center [872, 524] width 46 height 46
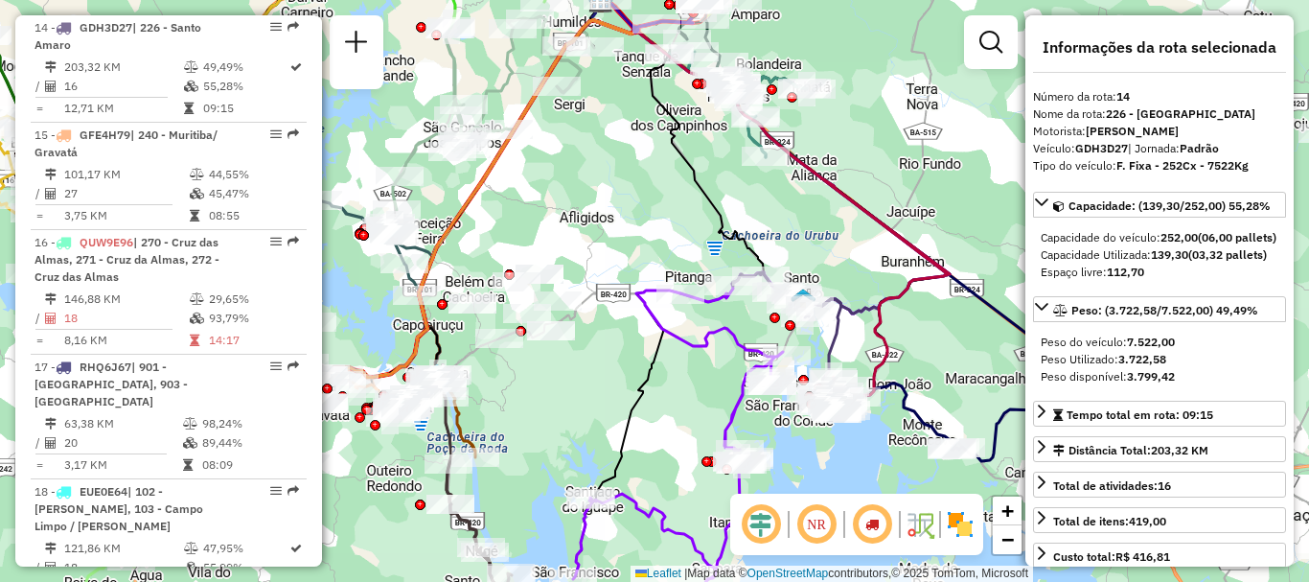
drag, startPoint x: 774, startPoint y: 284, endPoint x: 865, endPoint y: 257, distance: 94.9
click at [867, 256] on div "Janela de atendimento Grade de atendimento Capacidade Transportadoras Veículos …" at bounding box center [654, 291] width 1309 height 582
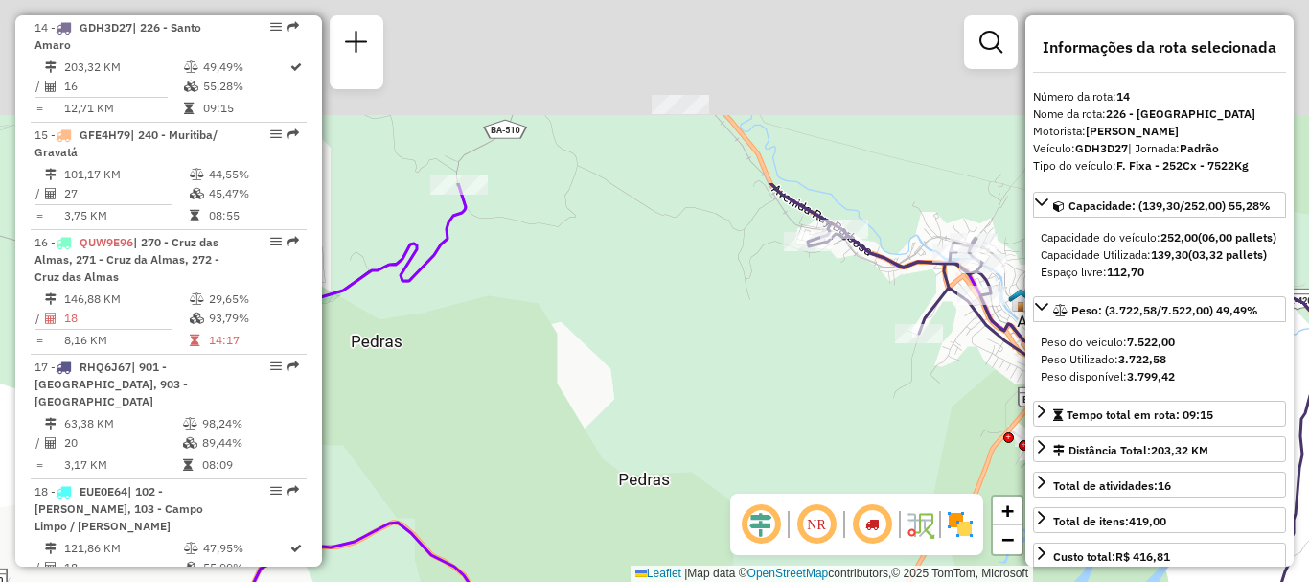
drag, startPoint x: 792, startPoint y: 155, endPoint x: 951, endPoint y: 398, distance: 290.0
click at [951, 398] on div "Janela de atendimento Grade de atendimento Capacidade Transportadoras Veículos …" at bounding box center [654, 291] width 1309 height 582
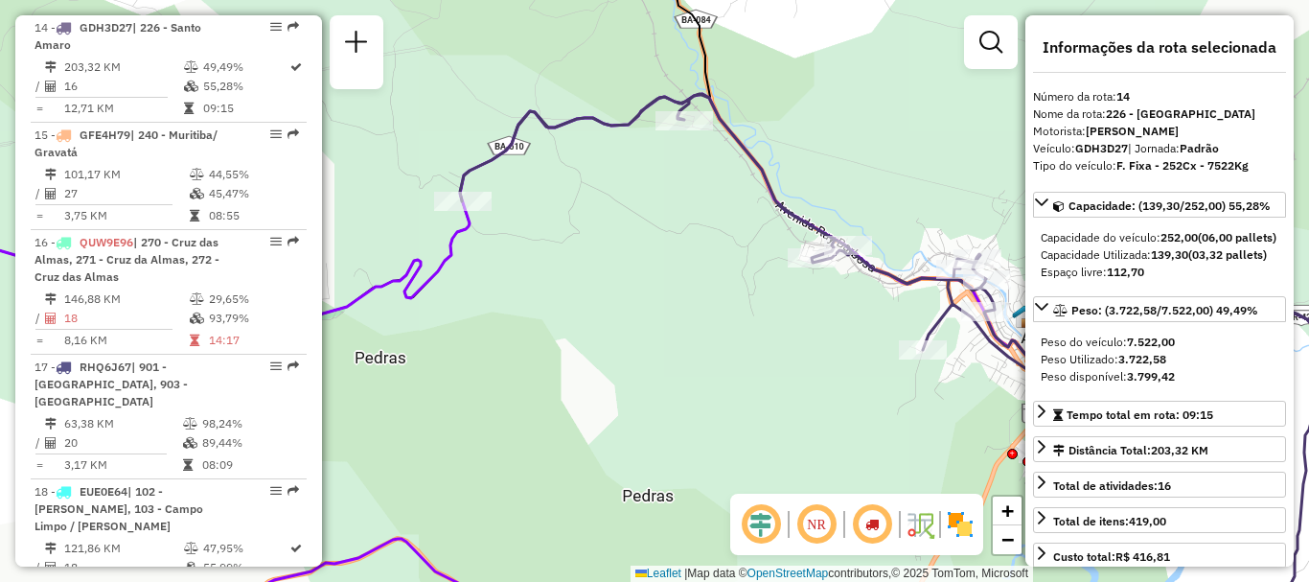
drag, startPoint x: 590, startPoint y: 259, endPoint x: 603, endPoint y: 308, distance: 50.4
click at [591, 265] on div "Janela de atendimento Grade de atendimento Capacidade Transportadoras Veículos …" at bounding box center [654, 291] width 1309 height 582
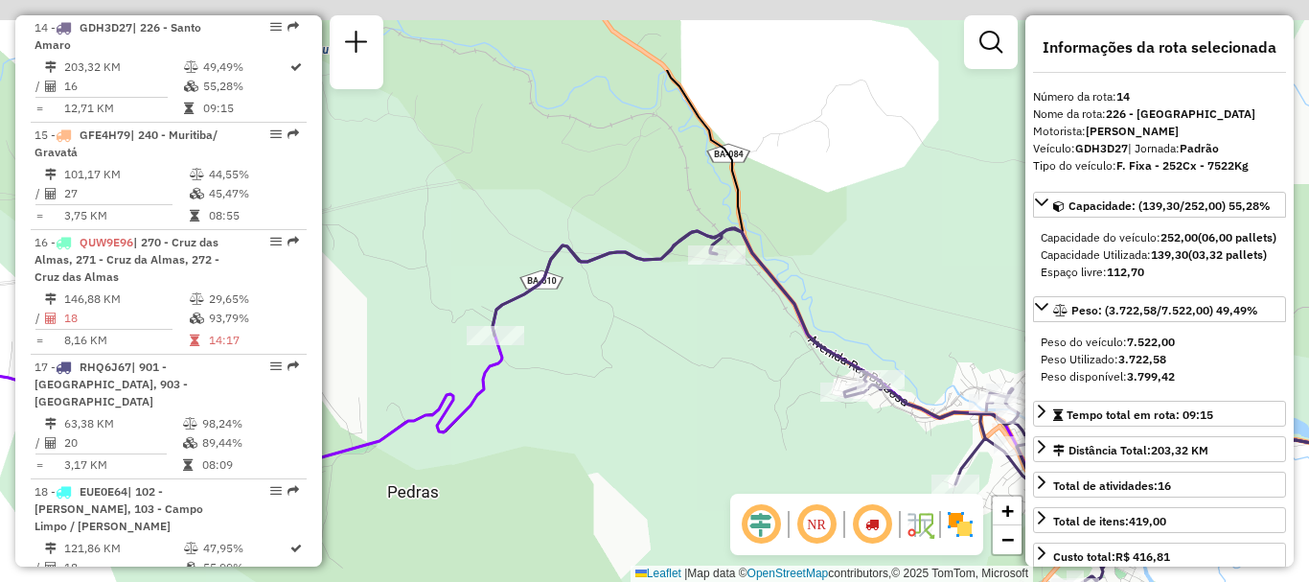
drag, startPoint x: 603, startPoint y: 308, endPoint x: 628, endPoint y: 432, distance: 127.1
click at [628, 432] on div "Janela de atendimento Grade de atendimento Capacidade Transportadoras Veículos …" at bounding box center [654, 291] width 1309 height 582
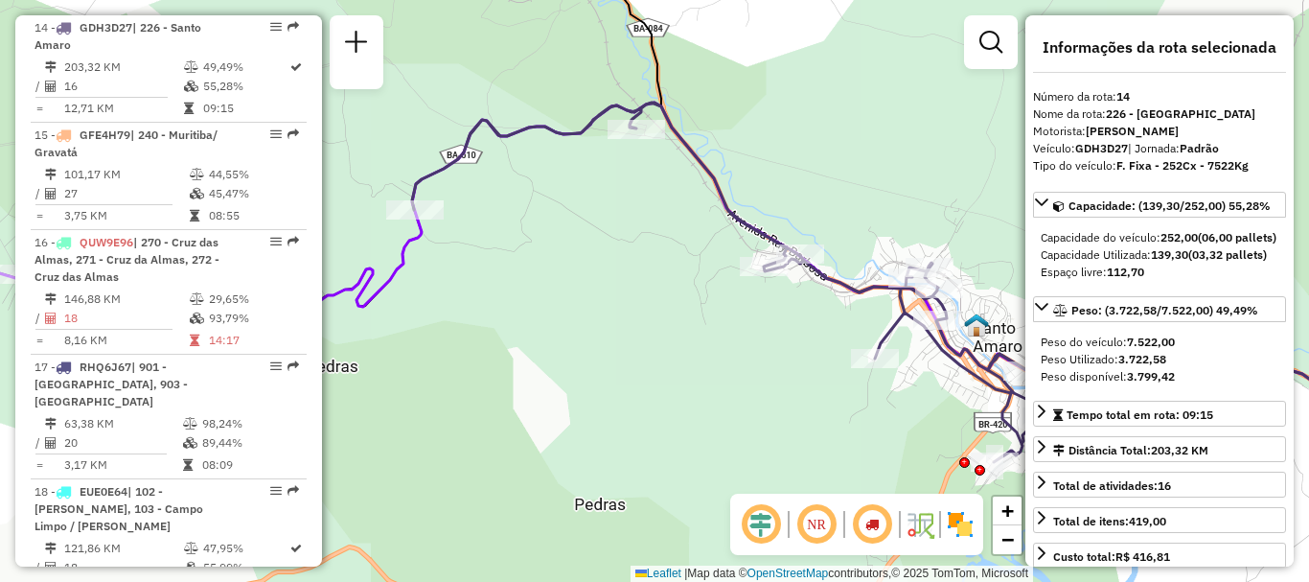
drag, startPoint x: 588, startPoint y: 363, endPoint x: 507, endPoint y: 224, distance: 160.6
click at [507, 224] on div "Janela de atendimento Grade de atendimento Capacidade Transportadoras Veículos …" at bounding box center [654, 291] width 1309 height 582
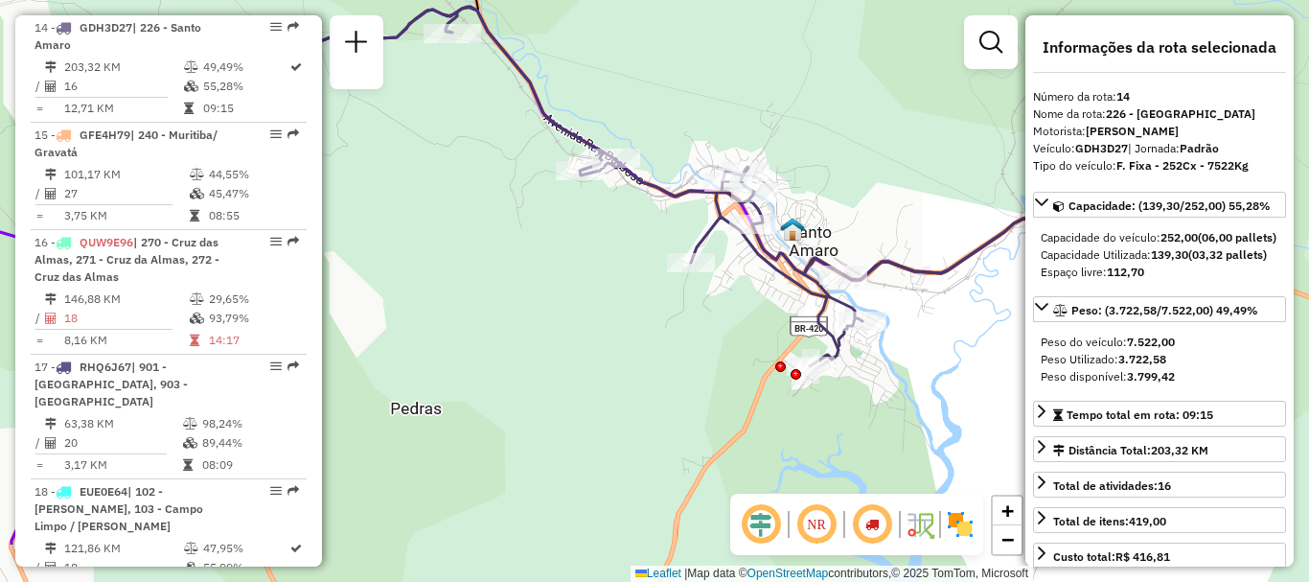
drag, startPoint x: 762, startPoint y: 406, endPoint x: 579, endPoint y: 311, distance: 206.2
click at [579, 311] on div "Janela de atendimento Grade de atendimento Capacidade Transportadoras Veículos …" at bounding box center [654, 291] width 1309 height 582
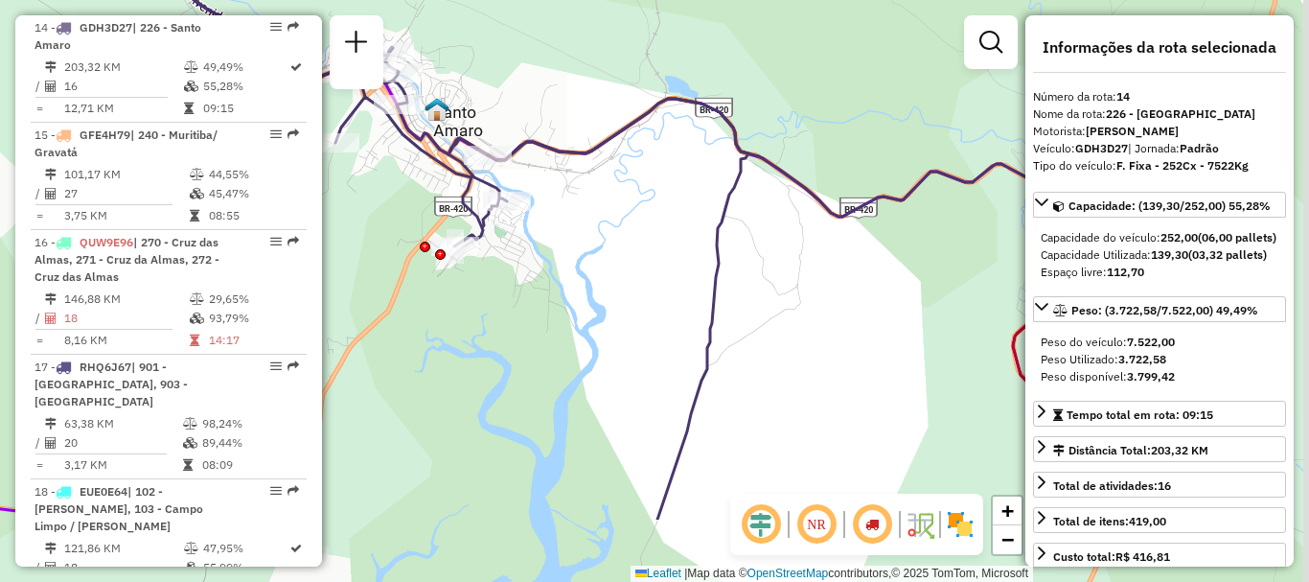
drag, startPoint x: 766, startPoint y: 446, endPoint x: 398, endPoint y: 322, distance: 388.2
click at [409, 326] on div "Janela de atendimento Grade de atendimento Capacidade Transportadoras Veículos …" at bounding box center [654, 291] width 1309 height 582
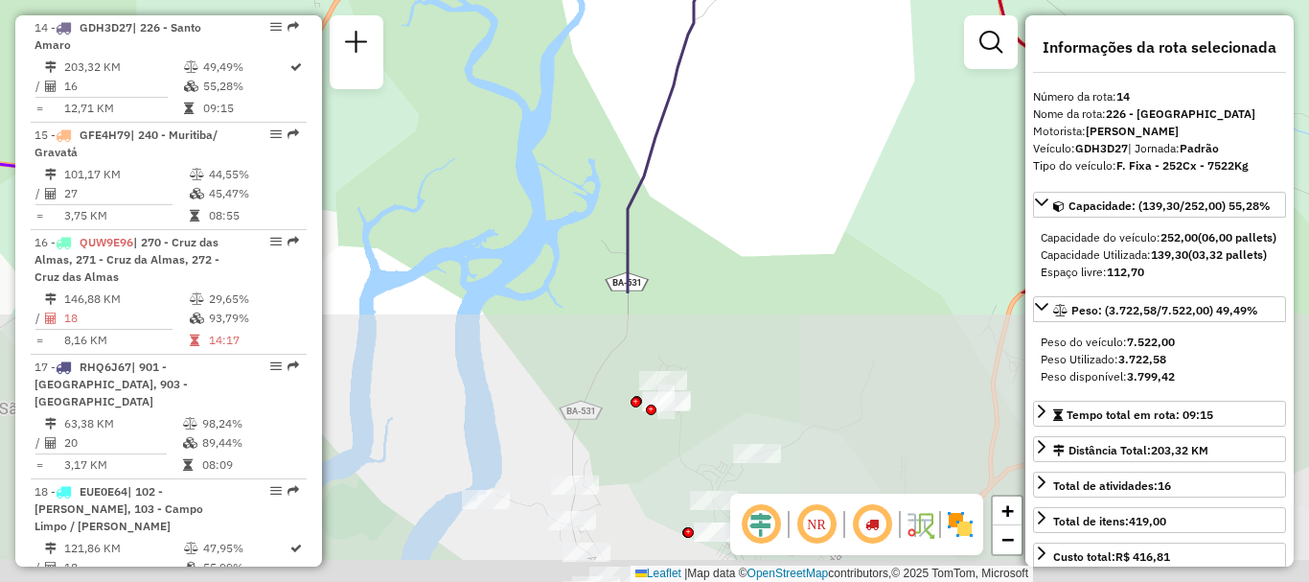
drag, startPoint x: 829, startPoint y: 284, endPoint x: 833, endPoint y: 52, distance: 232.0
click at [834, 52] on div "Janela de atendimento Grade de atendimento Capacidade Transportadoras Veículos …" at bounding box center [654, 291] width 1309 height 582
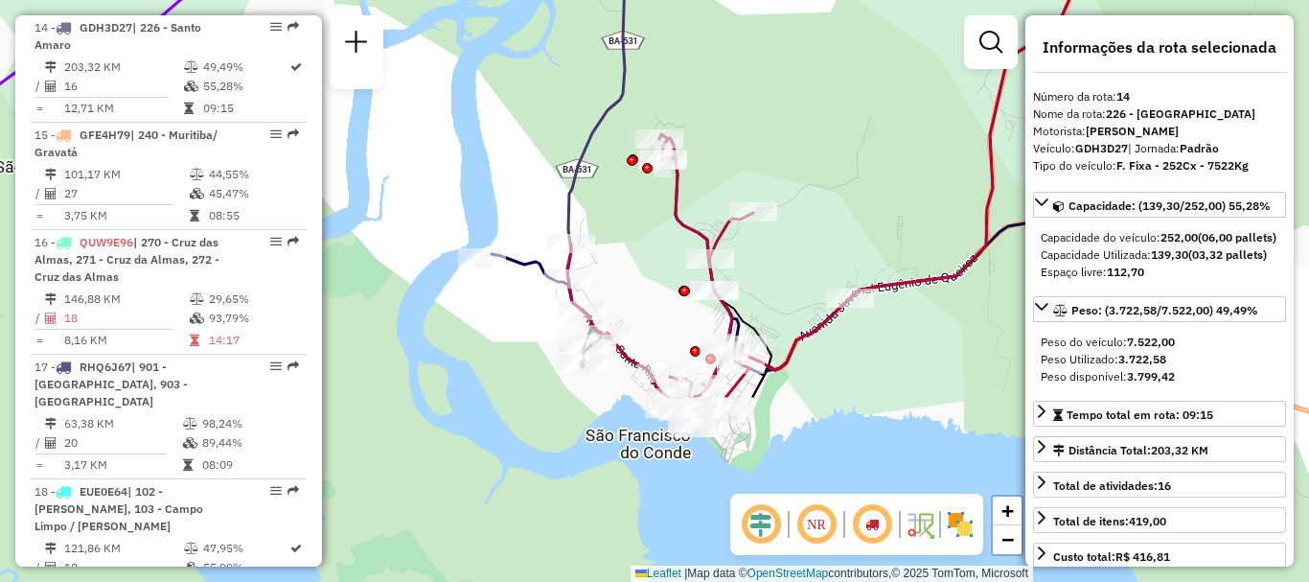
drag, startPoint x: 614, startPoint y: 454, endPoint x: 611, endPoint y: 213, distance: 241.5
click at [611, 213] on div "Janela de atendimento Grade de atendimento Capacidade Transportadoras Veículos …" at bounding box center [654, 291] width 1309 height 582
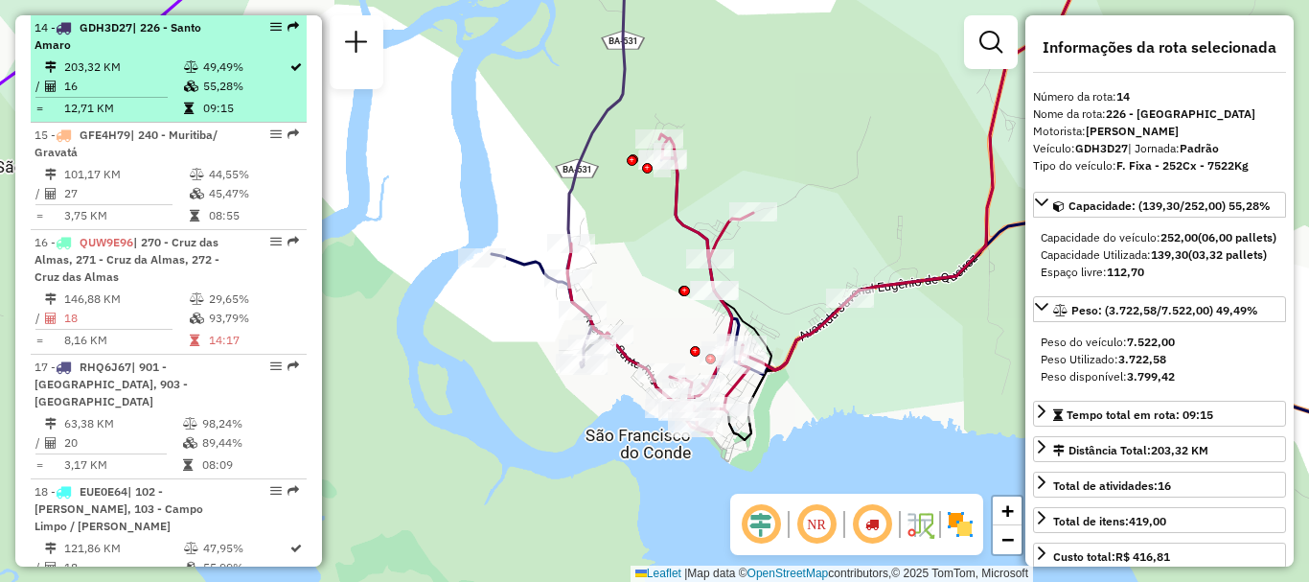
click at [139, 101] on td "12,71 KM" at bounding box center [123, 108] width 120 height 19
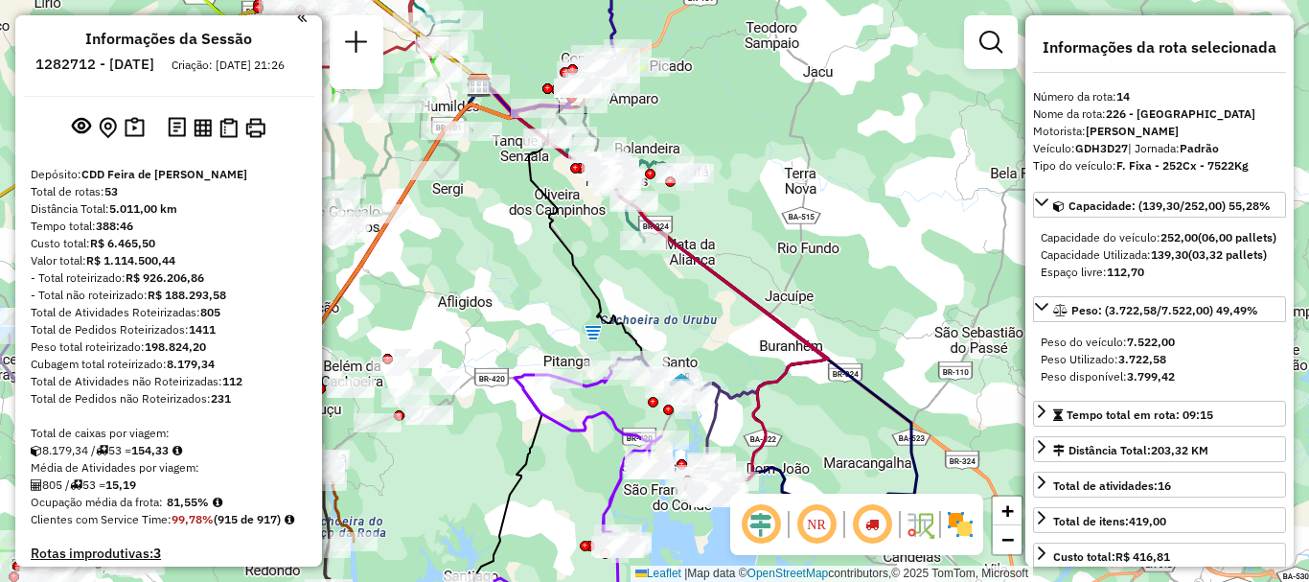
scroll to position [0, 0]
